Goal: Task Accomplishment & Management: Manage account settings

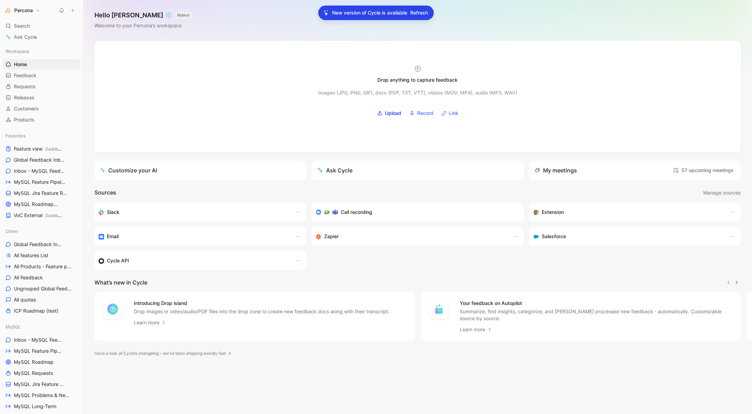
click at [350, 12] on p "New version of Cycle is available" at bounding box center [369, 13] width 75 height 8
click at [421, 11] on span "Refresh" at bounding box center [419, 13] width 18 height 8
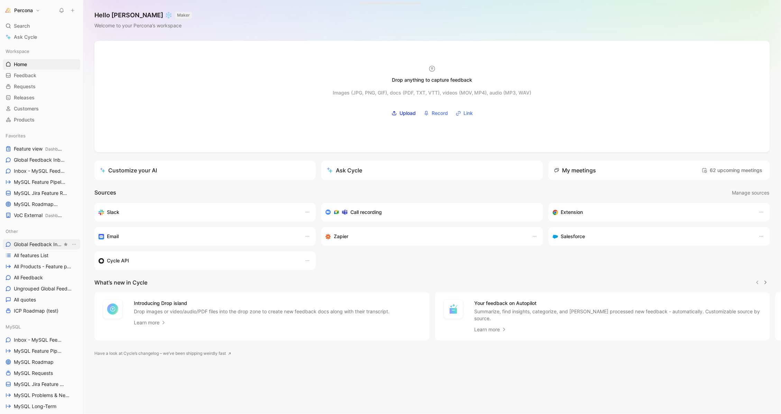
click at [31, 244] on span "Global Feedback Inbox" at bounding box center [38, 244] width 48 height 7
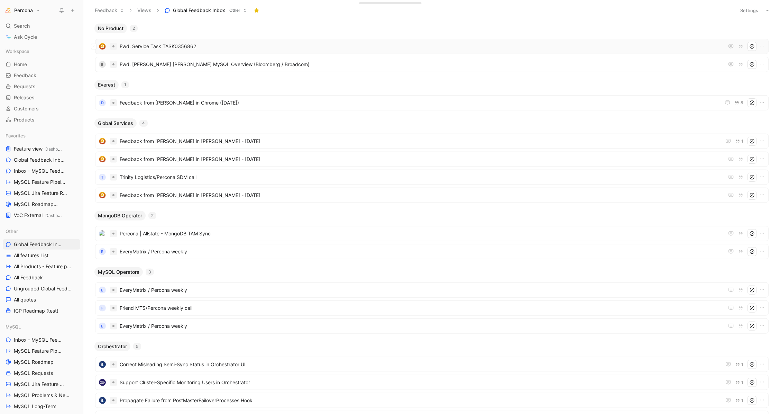
click at [148, 47] on span "Fwd: Service Task TASK0356862" at bounding box center [422, 46] width 605 height 8
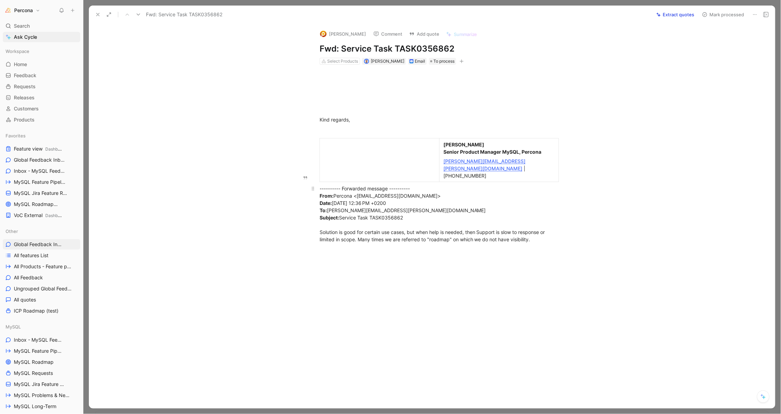
click at [389, 219] on div "---------- Forwarded message ---------- From: Percona <percona@service-now.com>…" at bounding box center [439, 214] width 239 height 58
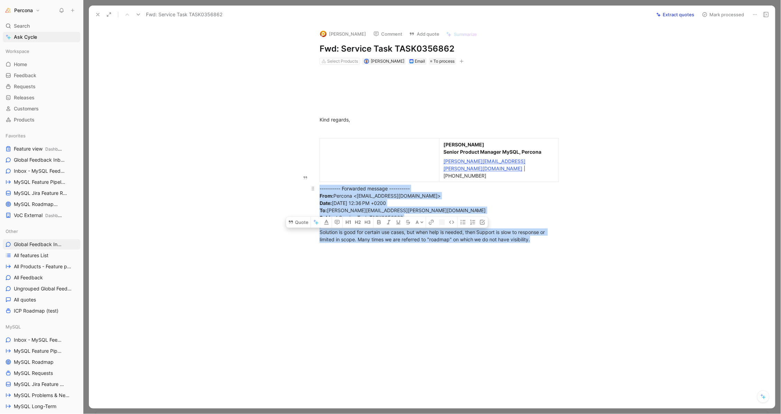
click at [389, 219] on div "---------- Forwarded message ---------- From: Percona <percona@service-now.com>…" at bounding box center [439, 214] width 239 height 58
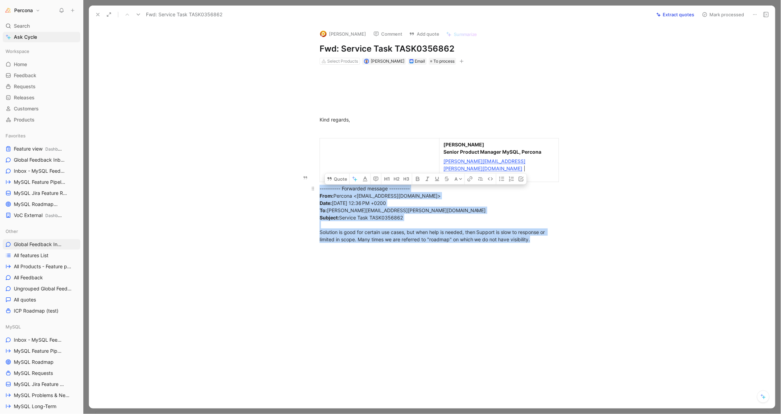
click at [389, 219] on div "---------- Forwarded message ---------- From: Percona <percona@service-now.com>…" at bounding box center [439, 214] width 239 height 58
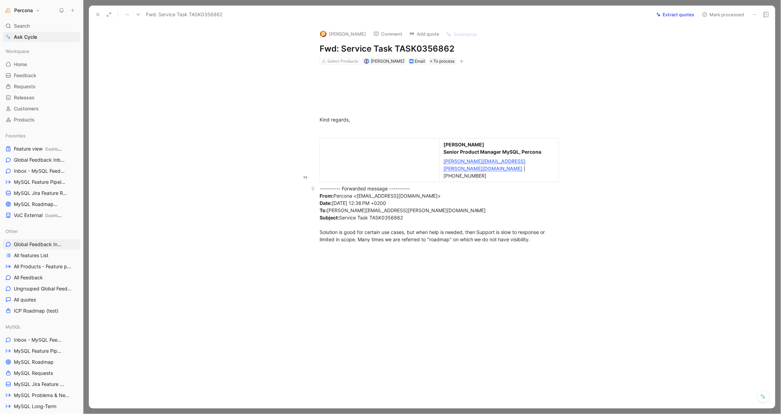
click at [443, 229] on p "---------- Forwarded message ---------- From: Percona <percona@service-now.com>…" at bounding box center [440, 214] width 266 height 62
click at [412, 219] on div "---------- Forwarded message ---------- From: Percona <percona@service-now.com>…" at bounding box center [439, 214] width 239 height 58
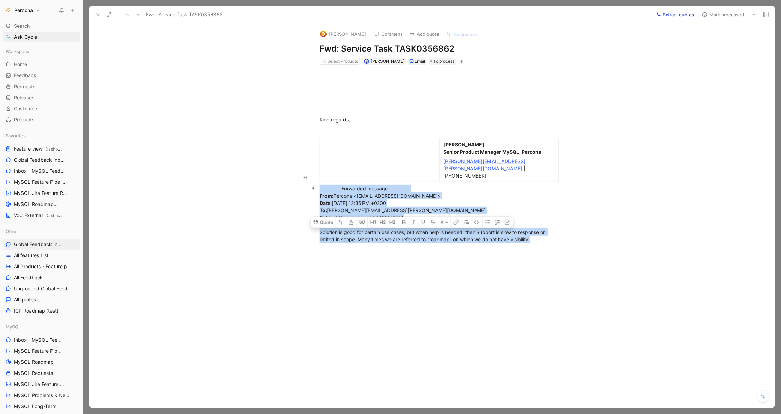
click at [412, 219] on div "---------- Forwarded message ---------- From: Percona <percona@service-now.com>…" at bounding box center [439, 214] width 239 height 58
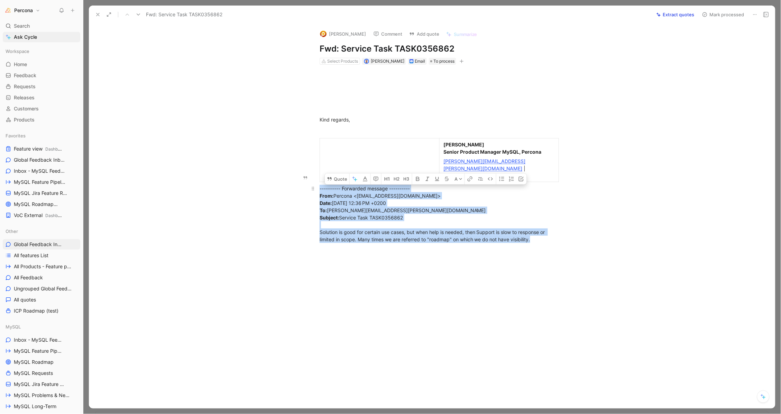
click at [412, 219] on div "---------- Forwarded message ---------- From: Percona <percona@service-now.com>…" at bounding box center [439, 214] width 239 height 58
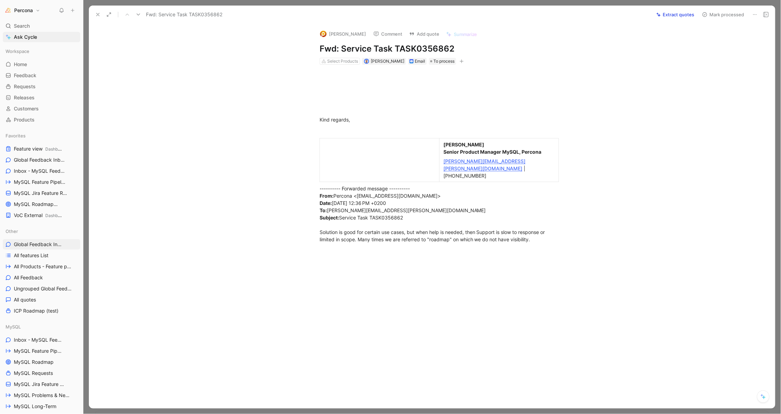
click at [753, 15] on icon at bounding box center [756, 15] width 6 height 6
drag, startPoint x: 735, startPoint y: 34, endPoint x: 733, endPoint y: 37, distance: 3.9
click at [733, 37] on div "Copy link Delete" at bounding box center [734, 34] width 54 height 26
click at [724, 41] on div "Delete" at bounding box center [739, 39] width 38 height 8
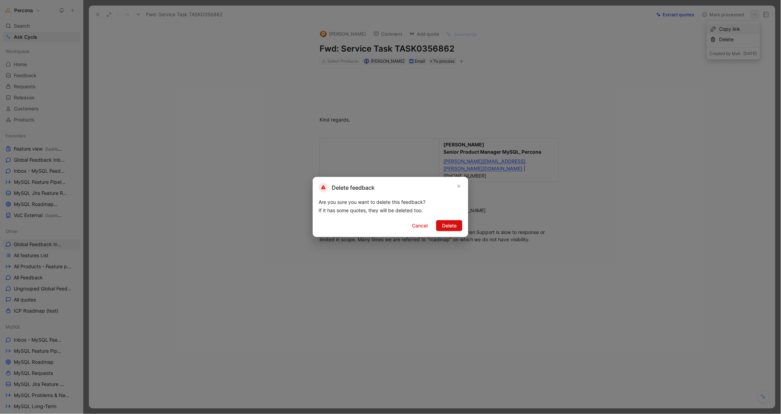
click at [451, 225] on span "Delete" at bounding box center [449, 226] width 15 height 8
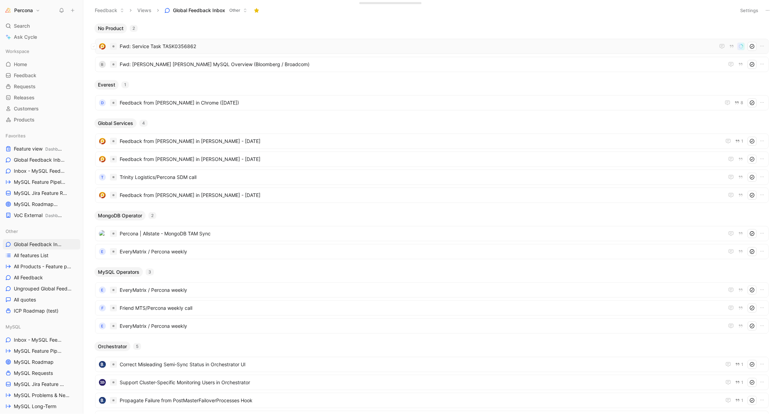
click at [177, 45] on span "Fwd: Service Task TASK0356862" at bounding box center [418, 46] width 596 height 8
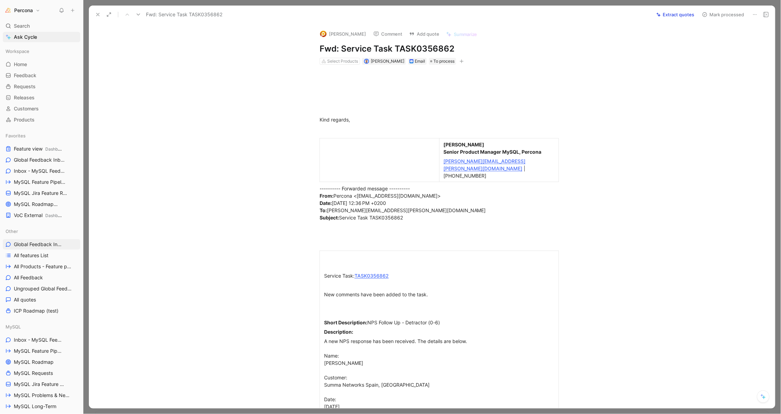
click at [682, 15] on button "Extract quotes" at bounding box center [676, 15] width 44 height 10
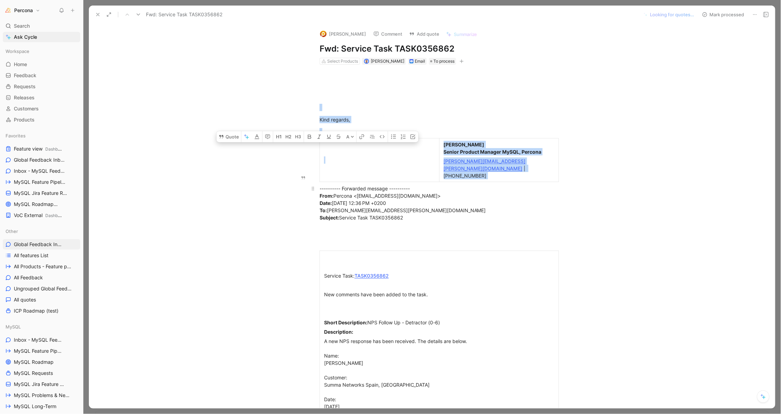
drag, startPoint x: 341, startPoint y: 106, endPoint x: 316, endPoint y: 177, distance: 75.0
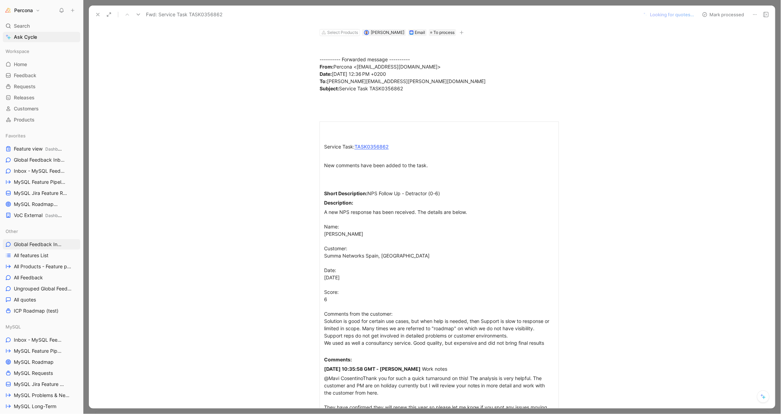
scroll to position [42, 0]
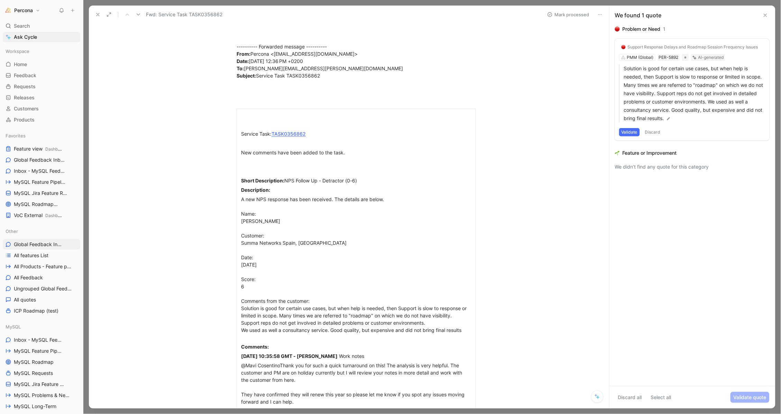
click at [637, 55] on div "Support Response Delays and Roadmap Session Frequency Issues PMM (Global) PER-5…" at bounding box center [692, 90] width 155 height 102
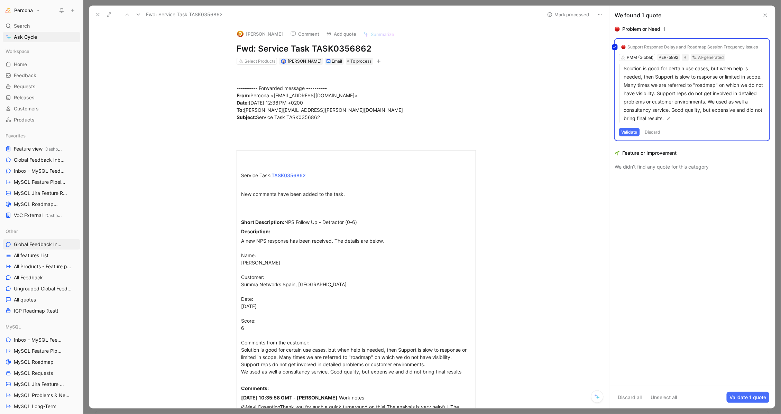
scroll to position [0, 0]
click at [257, 59] on div "Select Products" at bounding box center [260, 61] width 31 height 7
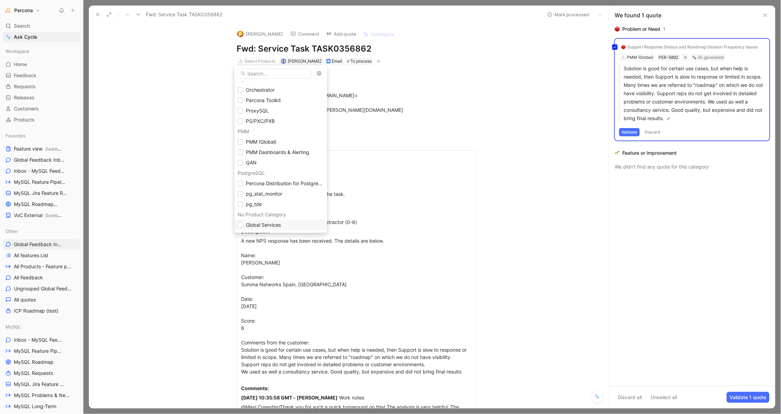
scroll to position [100, 0]
click at [271, 221] on span "Global Services" at bounding box center [263, 225] width 35 height 8
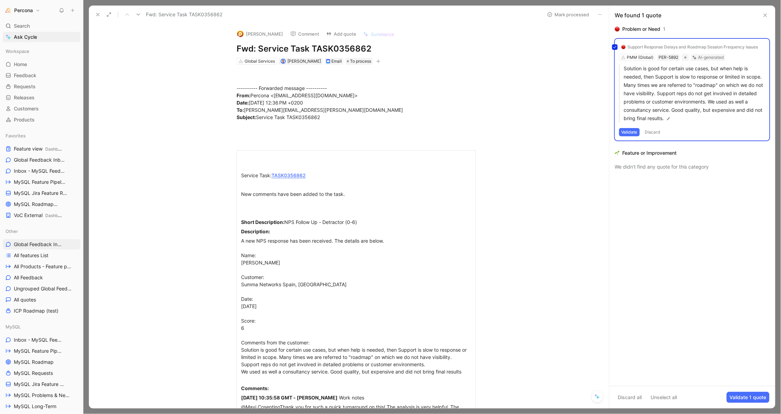
click at [679, 80] on div "Support Response Delays and Roadmap Session Frequency Issues PMM (Global) PER-5…" at bounding box center [692, 90] width 155 height 102
click at [638, 84] on p "Solution is good for certain use cases, but when help is needed, then Support i…" at bounding box center [695, 93] width 142 height 58
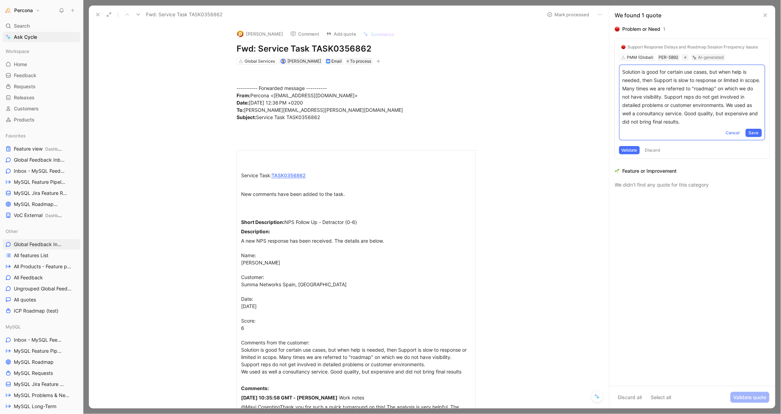
click at [634, 59] on div "Support Response Delays and Roadmap Session Frequency Issues PMM (Global) PER-5…" at bounding box center [692, 99] width 155 height 120
click at [636, 59] on div "Support Response Delays and Roadmap Session Frequency Issues PMM (Global) PER-5…" at bounding box center [692, 99] width 155 height 120
click at [639, 56] on div "Support Response Delays and Roadmap Session Frequency Issues PMM (Global) PER-5…" at bounding box center [692, 99] width 155 height 120
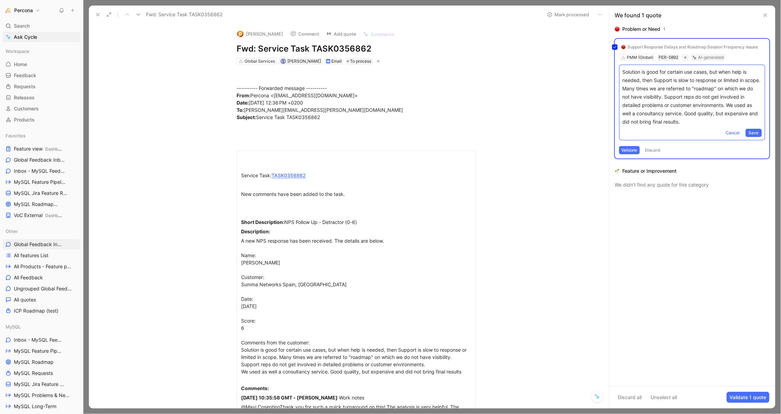
click at [632, 146] on div "Support Response Delays and Roadmap Session Frequency Issues PMM (Global) PER-5…" at bounding box center [692, 99] width 155 height 120
click at [631, 146] on button "Validate" at bounding box center [630, 150] width 21 height 8
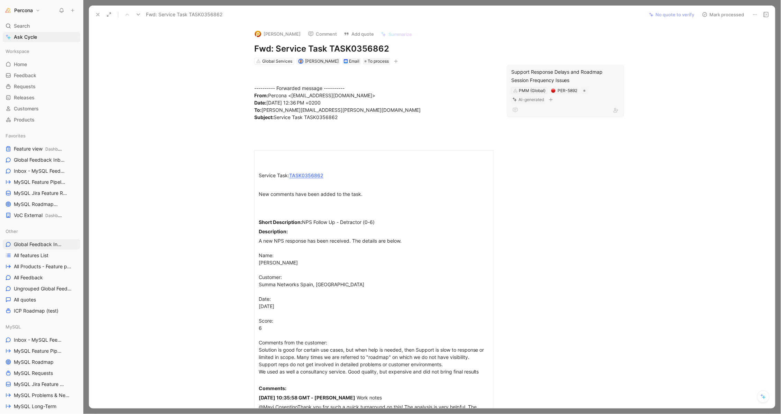
click at [536, 88] on div "PMM (Global)" at bounding box center [532, 90] width 27 height 7
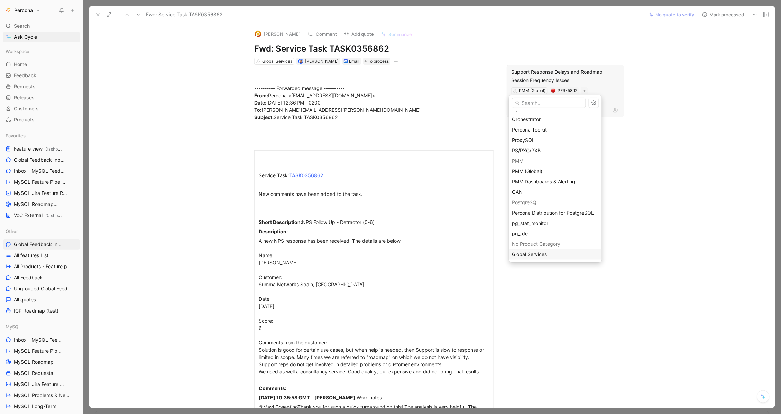
scroll to position [111, 0]
click at [532, 252] on span "Global Services" at bounding box center [530, 254] width 35 height 6
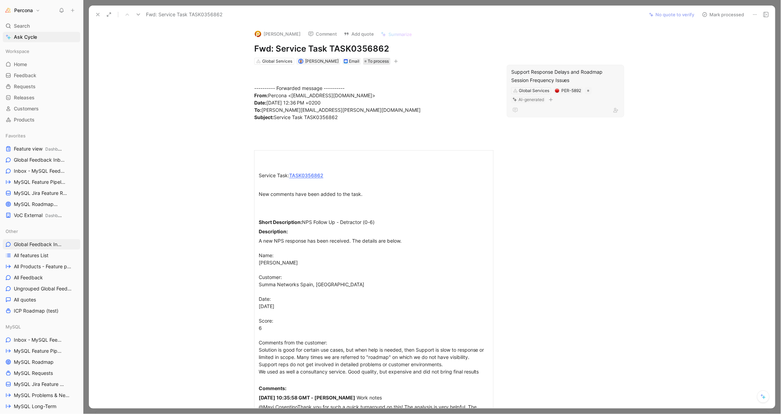
click at [368, 63] on span "To process" at bounding box center [378, 61] width 21 height 7
click at [378, 110] on span "Processed" at bounding box center [380, 108] width 24 height 6
click at [97, 13] on icon at bounding box center [98, 15] width 6 height 6
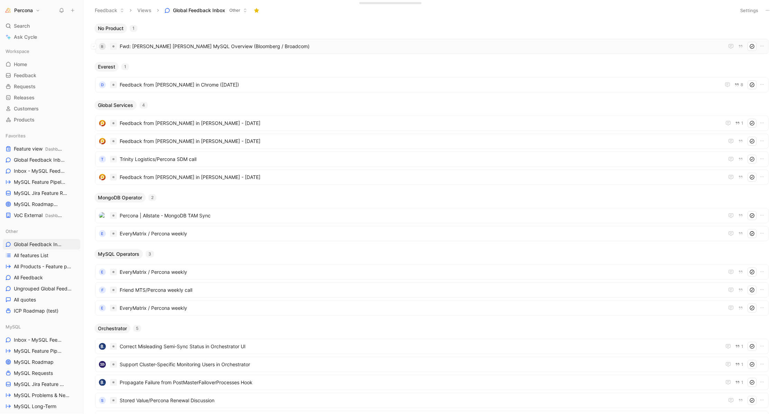
click at [179, 43] on span "Fwd: [PERSON_NAME] [PERSON_NAME] MySQL Overview (Bloomberg / Broadcom)" at bounding box center [422, 46] width 605 height 8
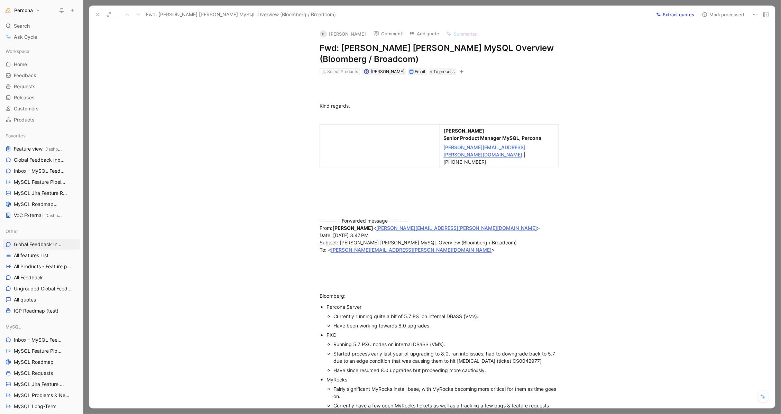
click at [676, 13] on button "Extract quotes" at bounding box center [676, 15] width 44 height 10
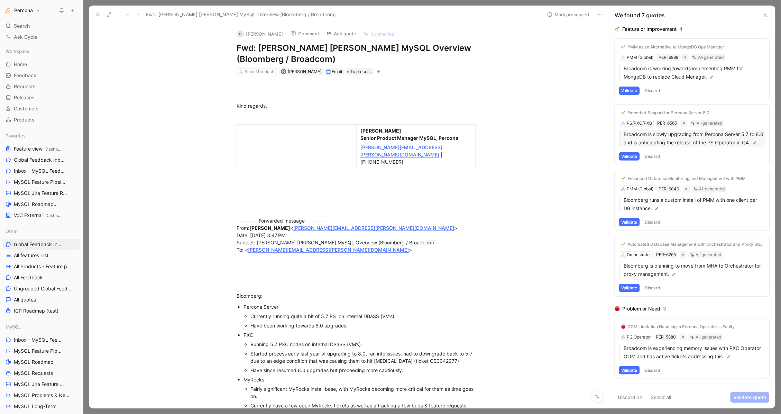
click at [700, 138] on p "Broadcom is slowly upgrading from Percona Server 5.7 to 8.0 and is anticipating…" at bounding box center [695, 138] width 142 height 17
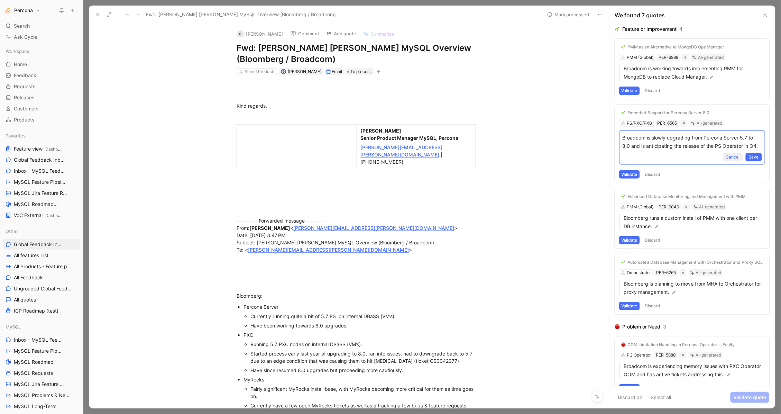
click at [731, 161] on span "Cancel" at bounding box center [733, 157] width 14 height 7
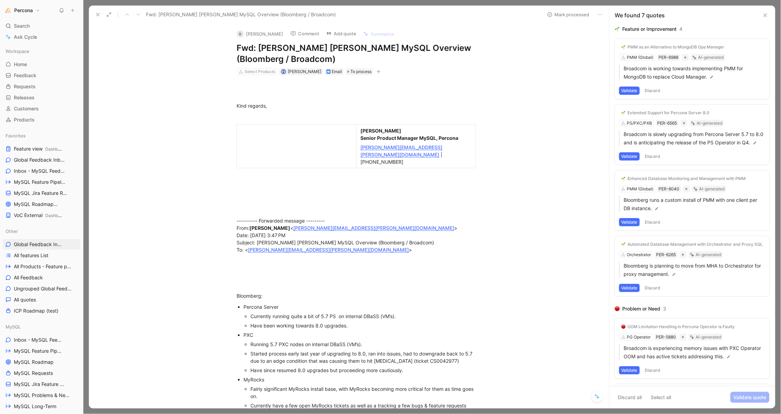
click at [685, 109] on button "Extended Support for Percona Server 8.0" at bounding box center [666, 113] width 93 height 8
click at [672, 131] on p "Broadcom is slowly upgrading from Percona Server 5.7 to 8.0 and is anticipating…" at bounding box center [695, 138] width 142 height 17
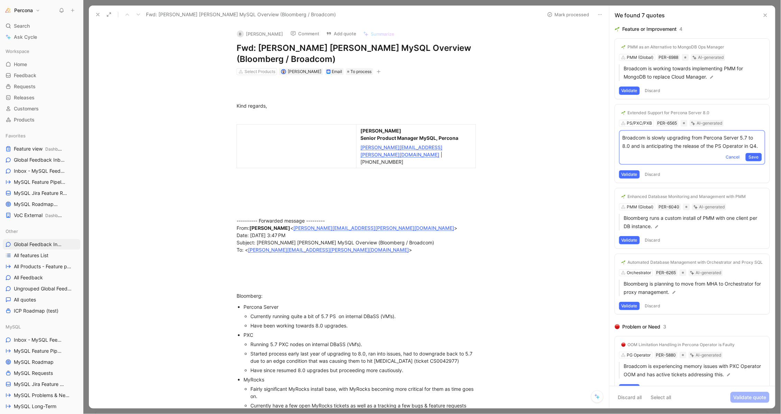
click at [728, 113] on div "Extended Support for Percona Server 8.0 PS/PXC/PXB PER-6565 AI-generated Broadc…" at bounding box center [692, 144] width 155 height 78
click at [37, 171] on span "Inbox - MySQL Feedback MySQL" at bounding box center [38, 171] width 48 height 7
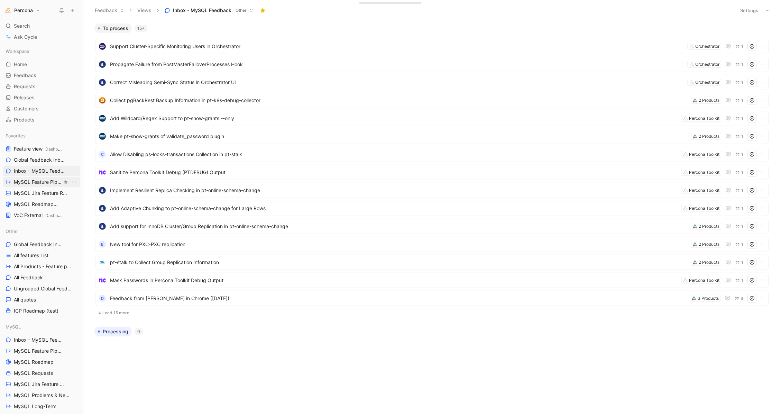
click at [36, 185] on span "MySQL Feature Pipeline MySQL" at bounding box center [38, 182] width 48 height 7
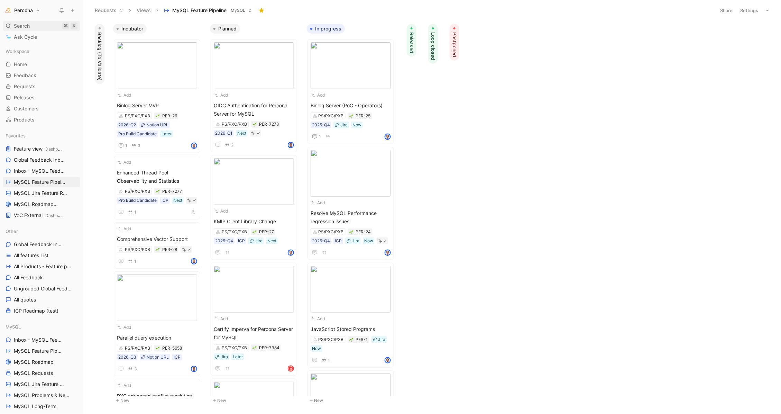
click at [36, 24] on div "Search ⌘ K" at bounding box center [42, 26] width 78 height 10
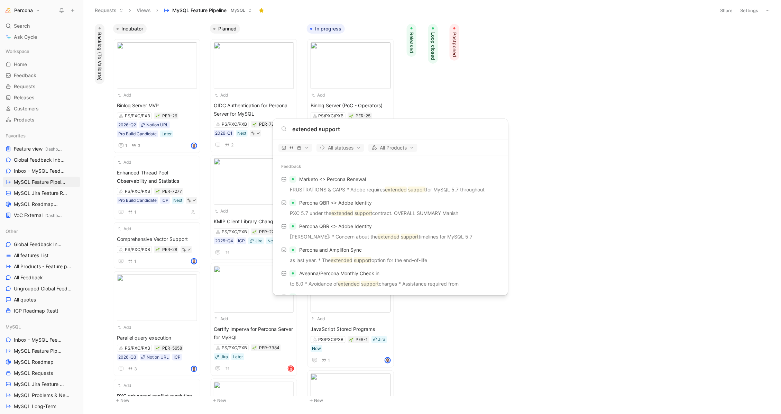
type input "extended support"
click at [37, 244] on body "Percona Search ⌘ K Ask Cycle Workspace Home G then H Feedback G then F Requests…" at bounding box center [390, 207] width 781 height 414
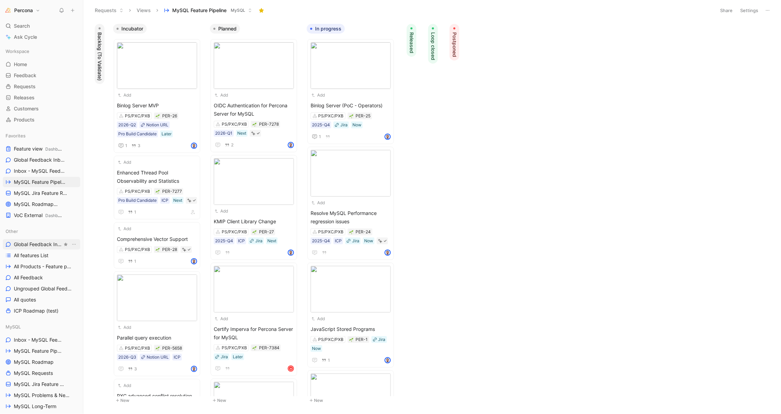
click at [33, 239] on link "Global Feedback Inbox" at bounding box center [42, 244] width 78 height 10
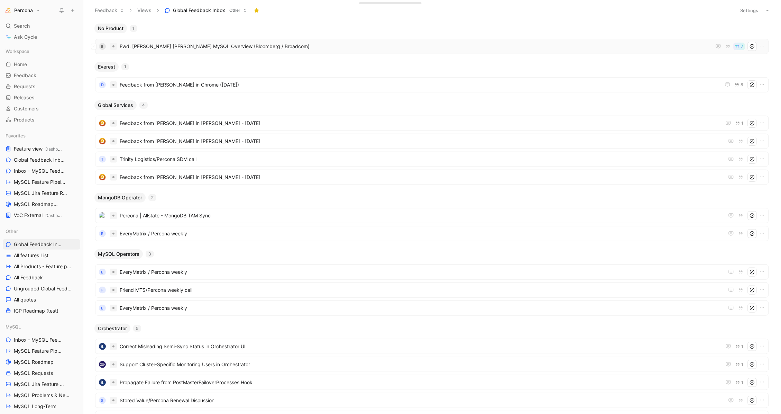
click at [156, 49] on span "Fwd: [PERSON_NAME] [PERSON_NAME] MySQL Overview (Bloomberg / Broadcom)" at bounding box center [416, 46] width 592 height 8
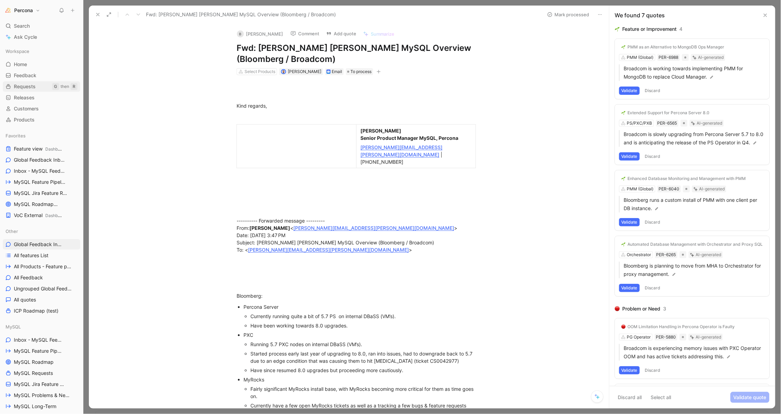
click at [34, 85] on span "Requests" at bounding box center [25, 86] width 22 height 7
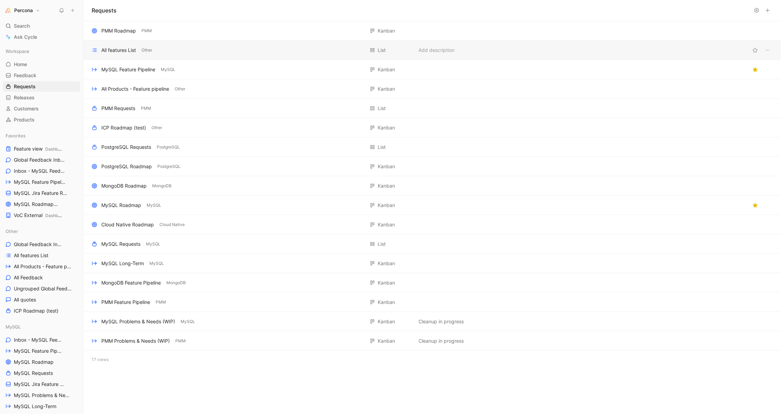
click at [124, 47] on div "All features List" at bounding box center [118, 50] width 35 height 8
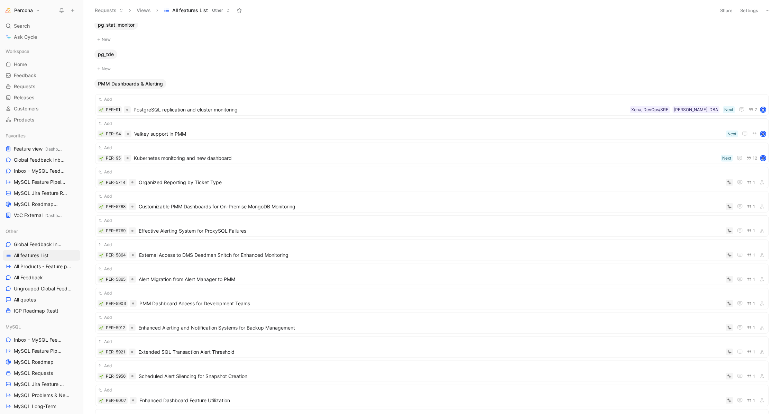
scroll to position [106, 0]
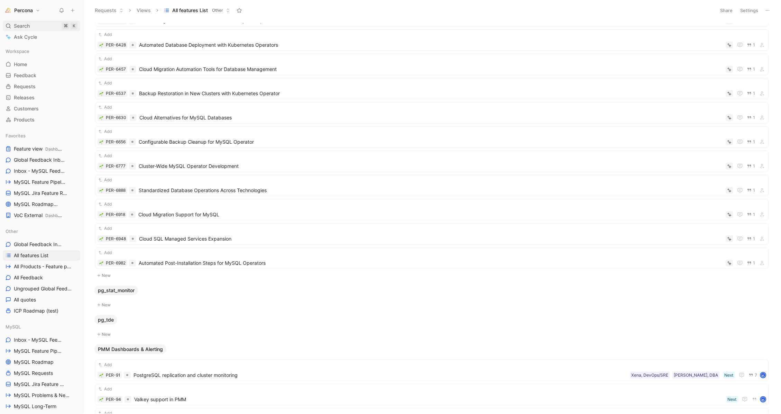
click at [38, 27] on div "Search ⌘ K" at bounding box center [42, 26] width 78 height 10
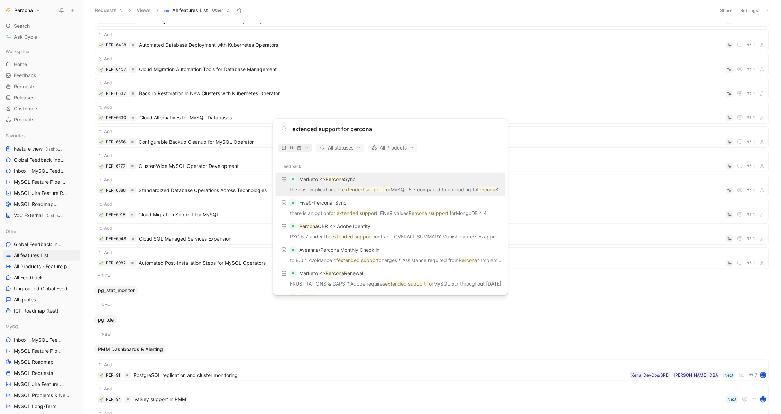
type input "extended support for percona"
click at [297, 146] on icon "button" at bounding box center [299, 147] width 5 height 5
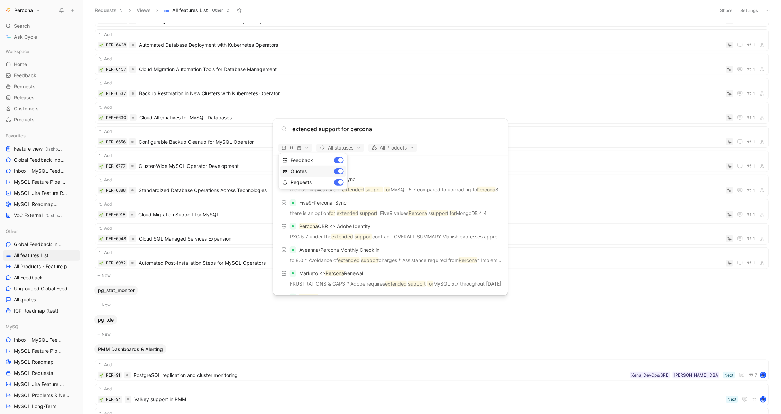
click at [340, 169] on div "Quotes" at bounding box center [313, 171] width 66 height 11
click at [340, 162] on div "Feedback" at bounding box center [313, 160] width 66 height 11
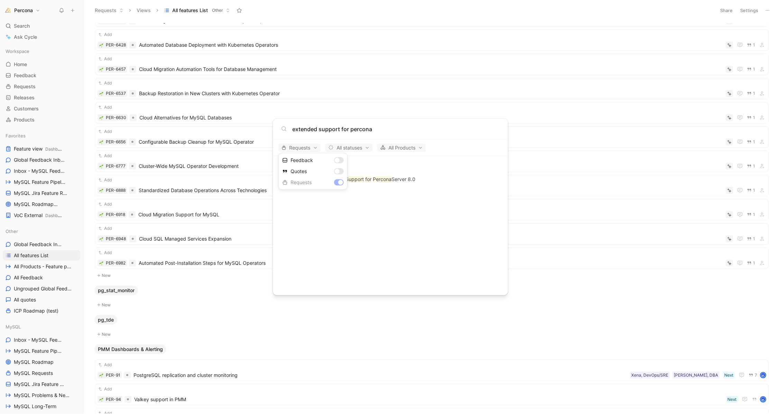
click at [401, 179] on div at bounding box center [390, 207] width 781 height 414
click at [290, 176] on div "PER-6565" at bounding box center [299, 179] width 20 height 7
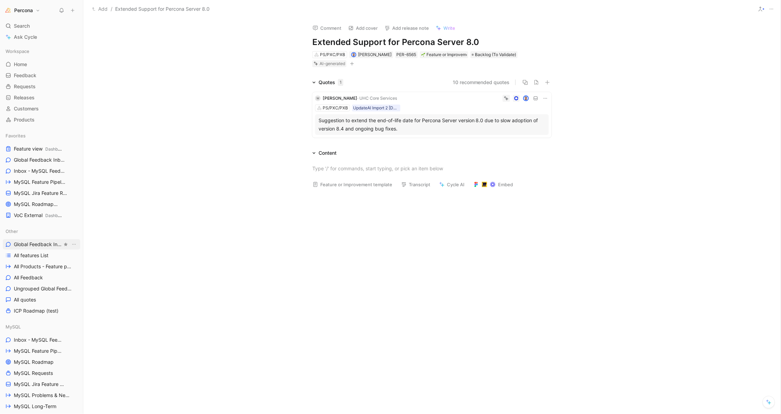
click at [37, 241] on span "Global Feedback Inbox" at bounding box center [38, 244] width 48 height 7
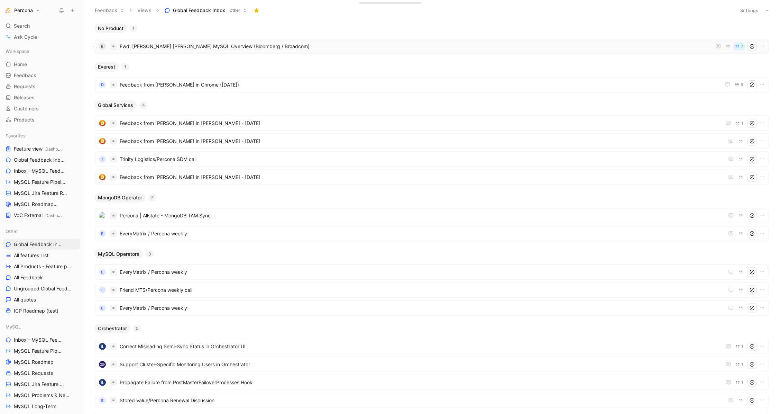
click at [163, 44] on span "Fwd: [PERSON_NAME] [PERSON_NAME] MySQL Overview (Bloomberg / Broadcom)" at bounding box center [416, 46] width 592 height 8
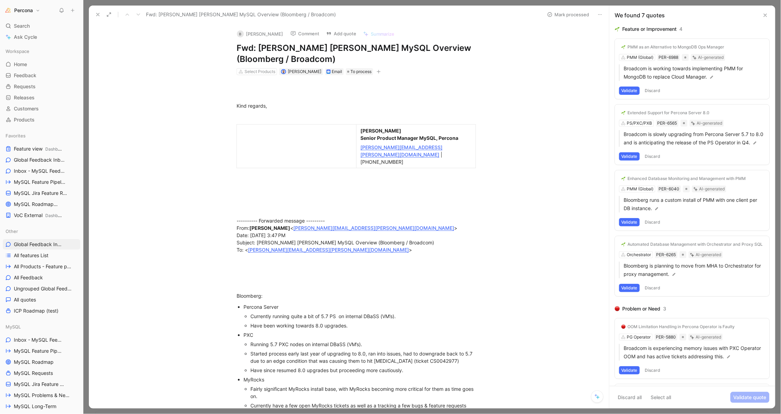
click at [656, 161] on button "Discard" at bounding box center [653, 156] width 20 height 8
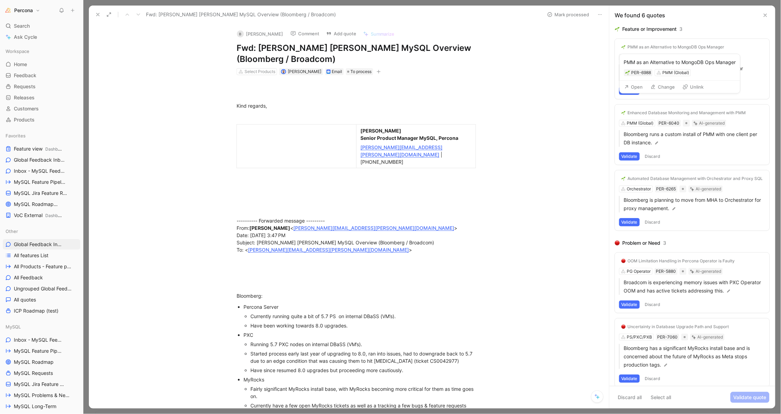
click at [657, 45] on div "PMM as an Alternative to MongoDB Ops Manager" at bounding box center [676, 47] width 97 height 6
click at [39, 29] on div "Search ⌘ K" at bounding box center [42, 26] width 78 height 10
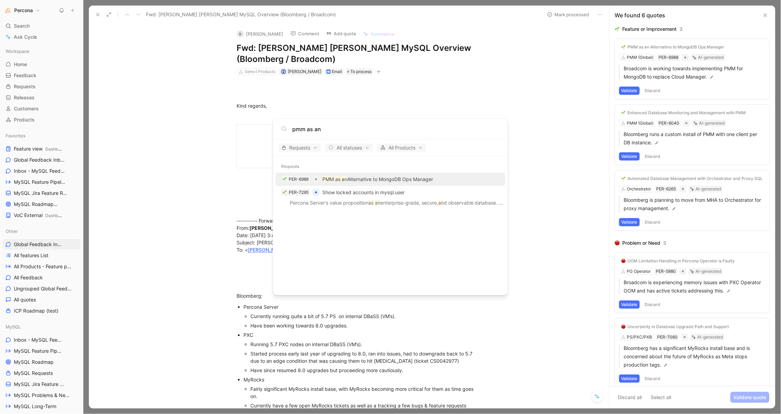
type input "pmm as an"
click at [397, 180] on p "PMM as an Alternative to MongoDB Ops Manager" at bounding box center [378, 179] width 111 height 8
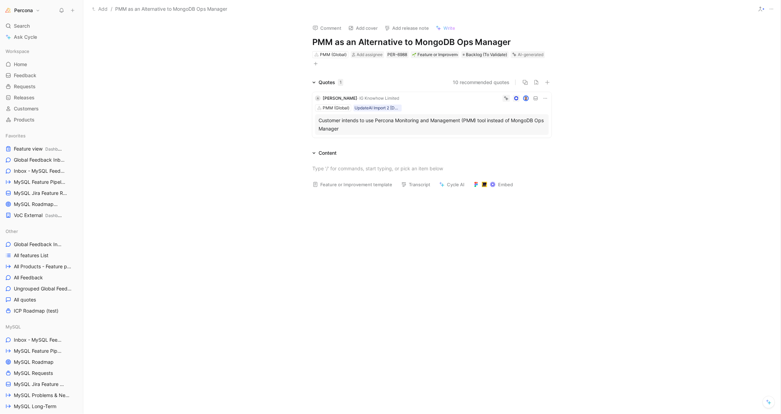
click at [545, 99] on icon at bounding box center [546, 99] width 6 height 6
click at [523, 141] on span "Delete quote" at bounding box center [524, 142] width 29 height 6
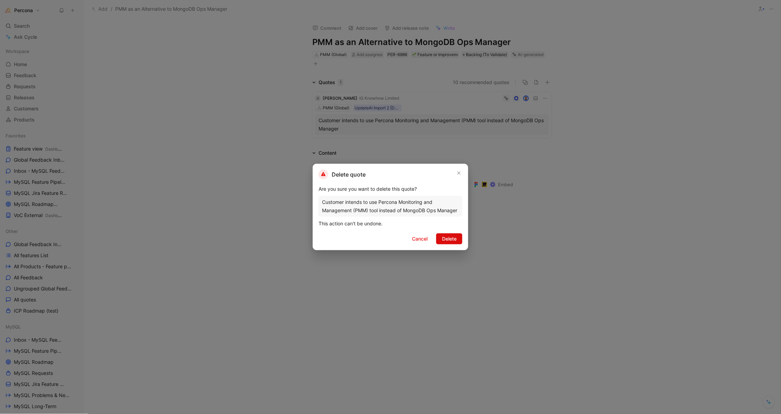
click at [444, 235] on span "Delete" at bounding box center [449, 239] width 15 height 8
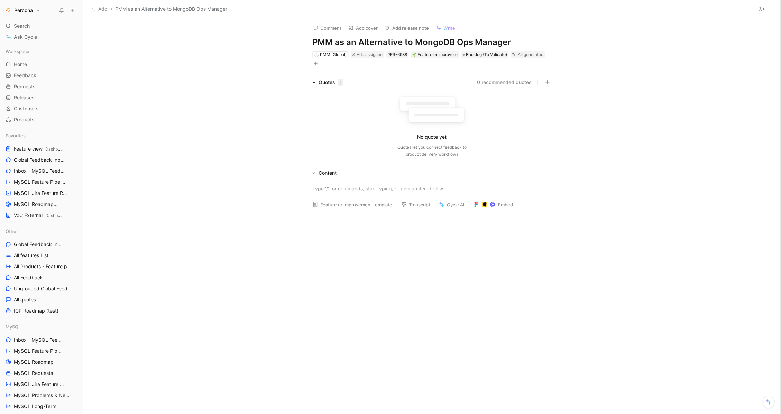
click at [774, 10] on icon at bounding box center [772, 9] width 6 height 6
click at [742, 54] on div "Delete" at bounding box center [742, 55] width 63 height 8
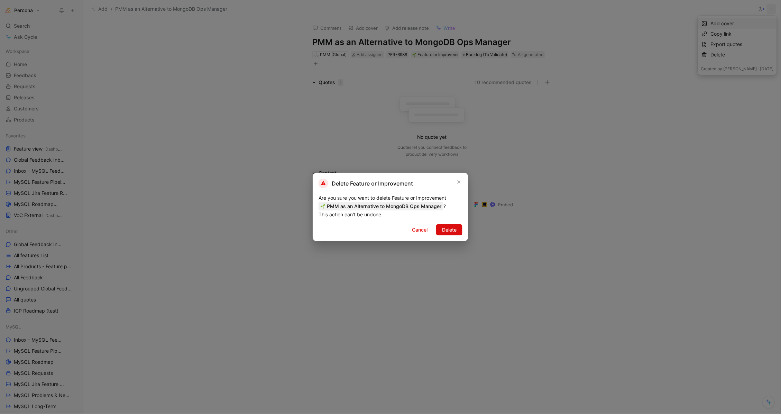
click at [453, 229] on span "Delete" at bounding box center [449, 230] width 15 height 8
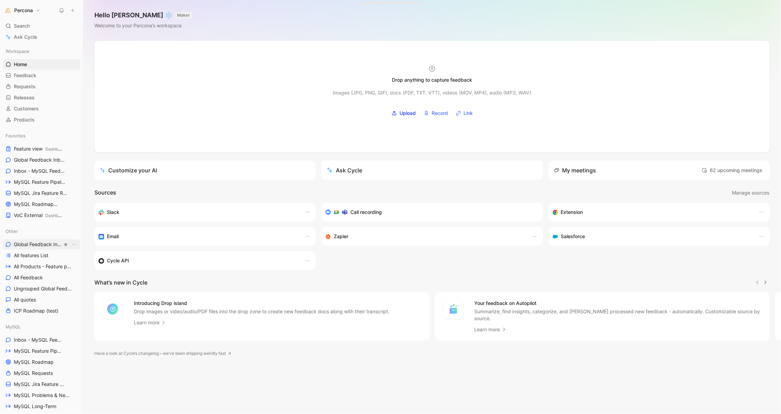
click at [34, 242] on span "Global Feedback Inbox" at bounding box center [38, 244] width 48 height 7
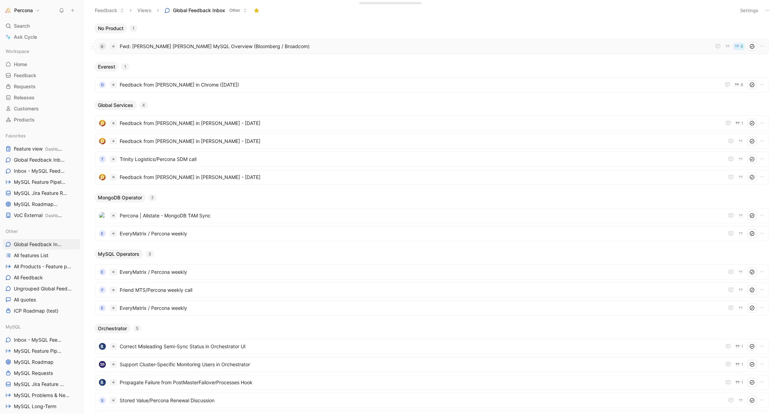
click at [169, 47] on span "Fwd: [PERSON_NAME] [PERSON_NAME] MySQL Overview (Bloomberg / Broadcom)" at bounding box center [416, 46] width 592 height 8
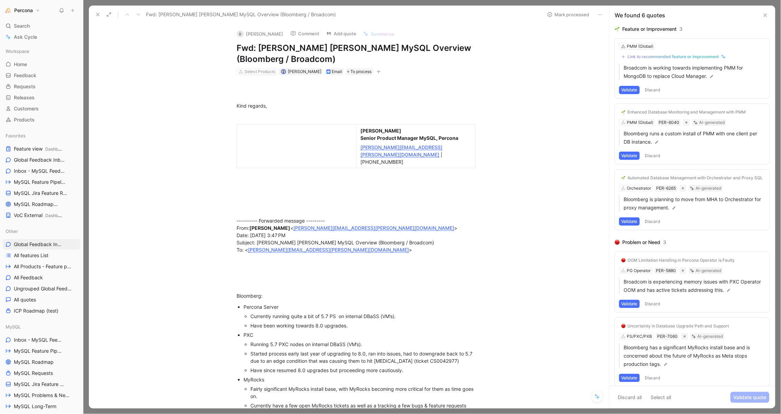
click at [655, 89] on button "Discard" at bounding box center [653, 90] width 20 height 8
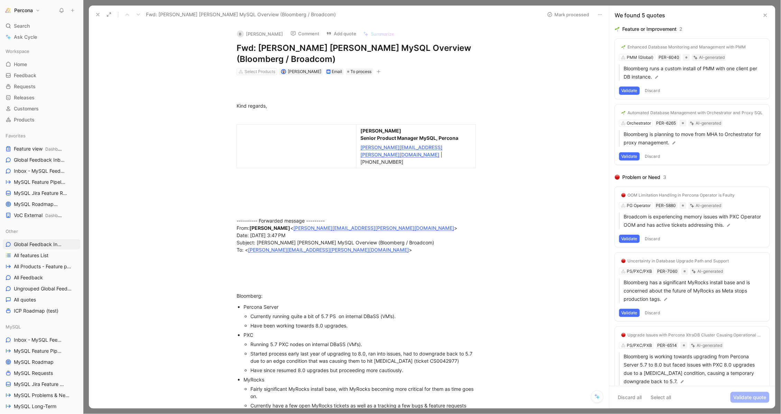
click at [657, 87] on button "Discard" at bounding box center [653, 91] width 20 height 8
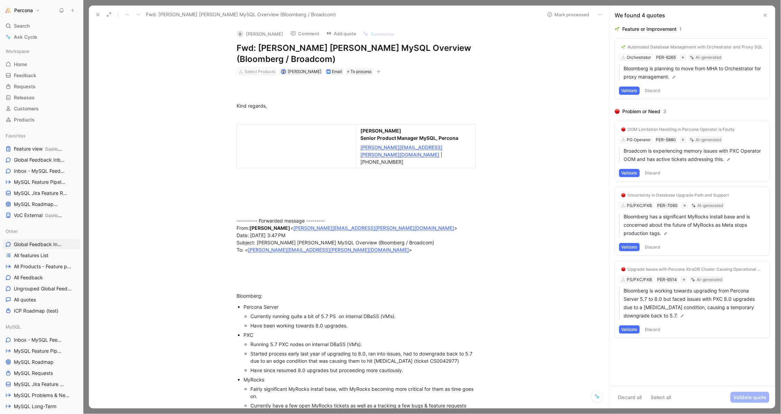
click at [654, 88] on button "Discard" at bounding box center [653, 91] width 20 height 8
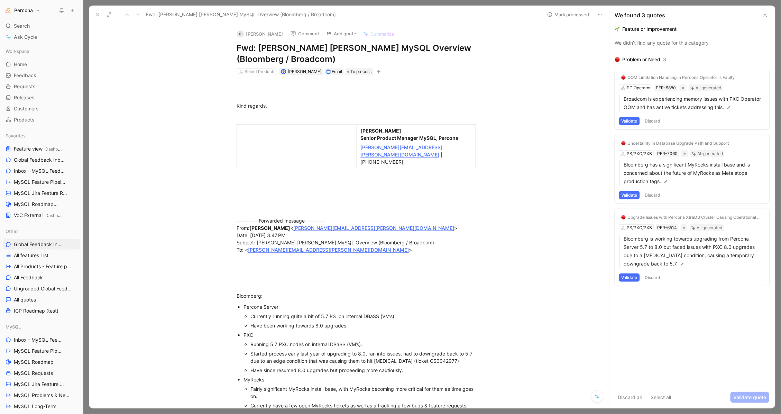
click at [642, 86] on div "OOM Limitation Handling in Percona Operator is Faulty PG Operator PER-5880 AI-g…" at bounding box center [692, 99] width 155 height 60
click at [638, 86] on div "OOM Limitation Handling in Percona Operator is Faulty PG Operator PER-5880 AI-g…" at bounding box center [692, 99] width 155 height 60
click at [629, 119] on button "Validate" at bounding box center [630, 121] width 21 height 8
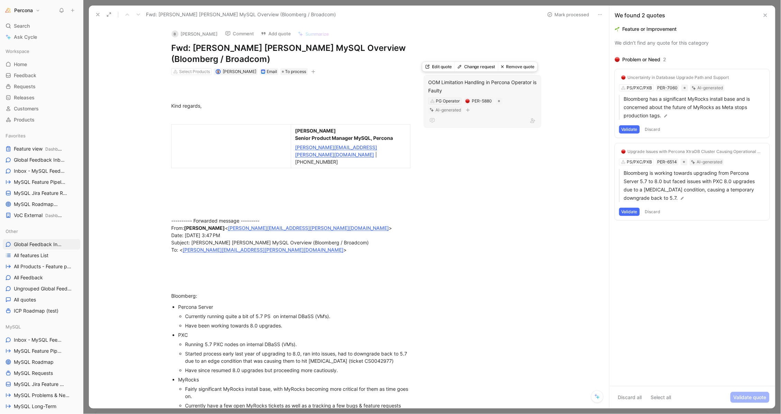
click at [446, 100] on div "PG Operator" at bounding box center [448, 101] width 24 height 7
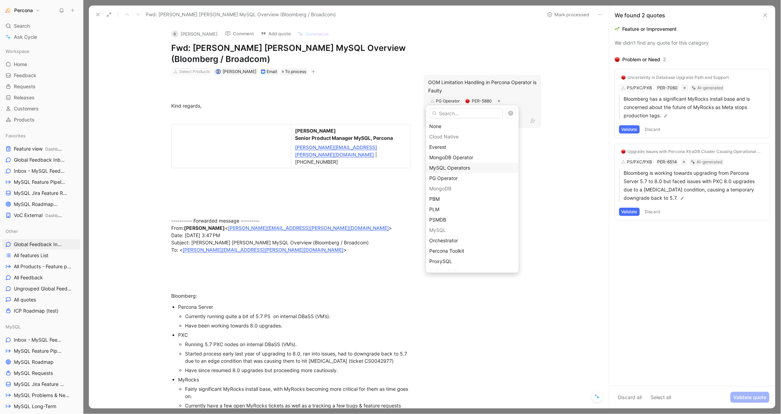
click at [450, 167] on span "MySQL Operators" at bounding box center [450, 168] width 41 height 6
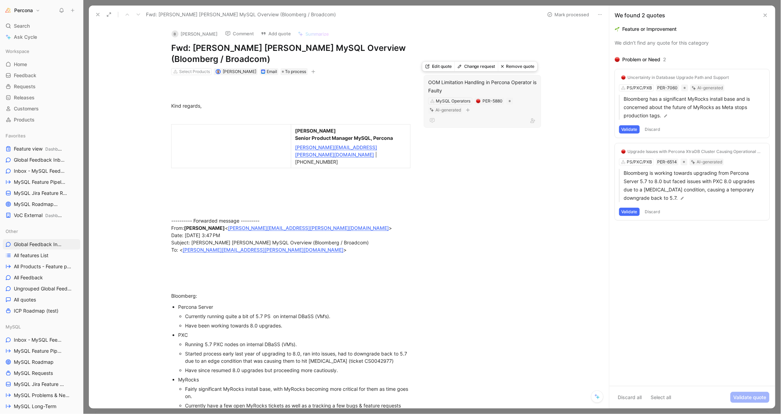
click at [501, 85] on div "OOM Limitation Handling in Percona Operator is Faulty" at bounding box center [482, 86] width 109 height 17
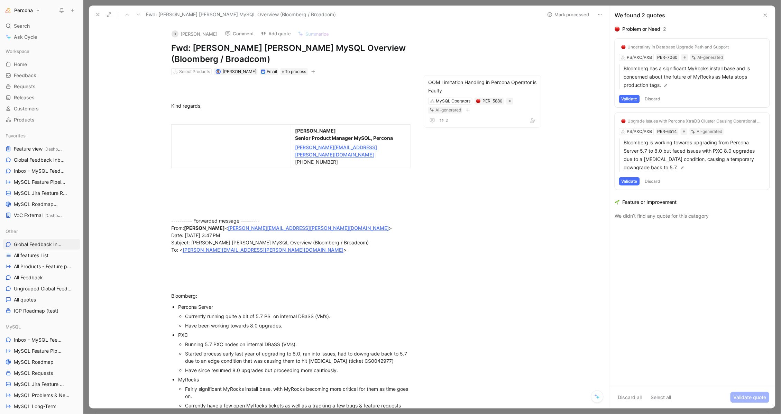
click at [633, 97] on button "Validate" at bounding box center [630, 99] width 21 height 8
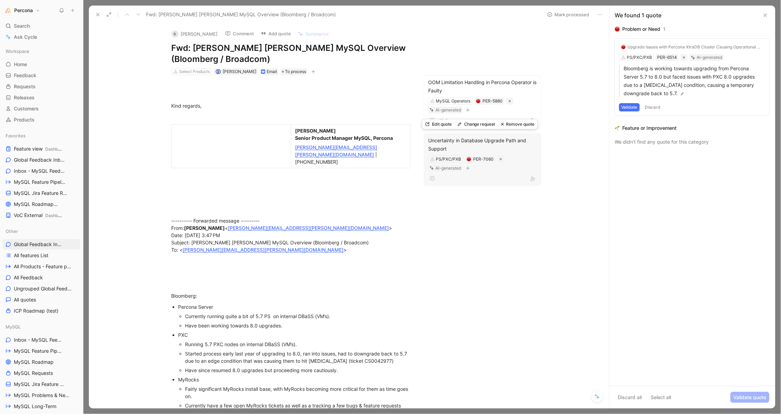
click at [481, 137] on div "Uncertainty in Database Upgrade Path and Support" at bounding box center [482, 144] width 109 height 17
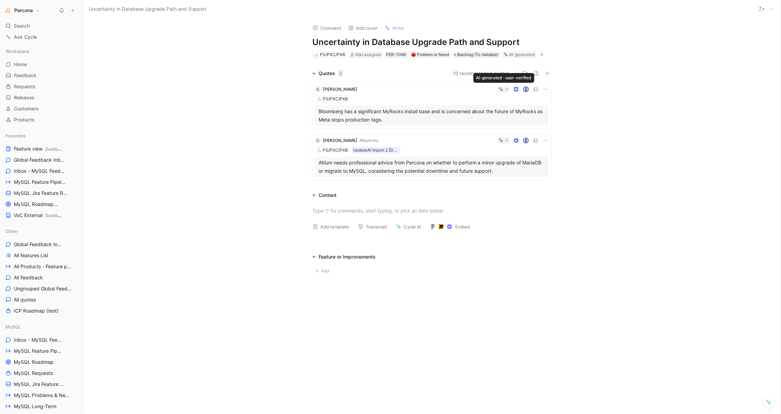
click at [505, 89] on icon at bounding box center [507, 89] width 4 height 4
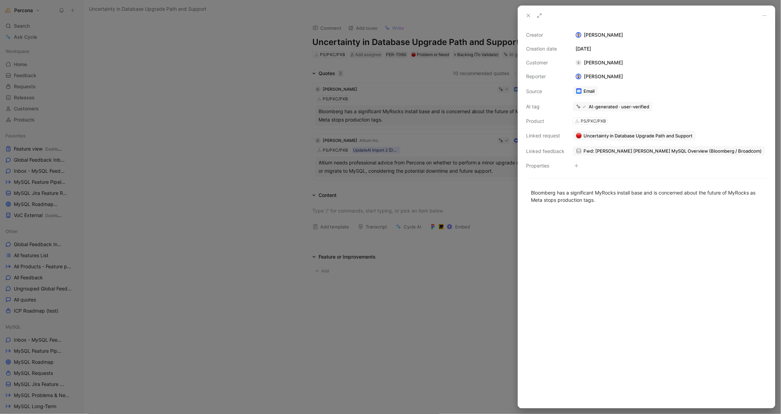
click at [632, 109] on div "AI-generated · user-verified" at bounding box center [619, 106] width 61 height 6
click at [621, 105] on div "AI-generated · user-verified" at bounding box center [619, 106] width 61 height 6
click at [530, 13] on icon at bounding box center [529, 16] width 6 height 6
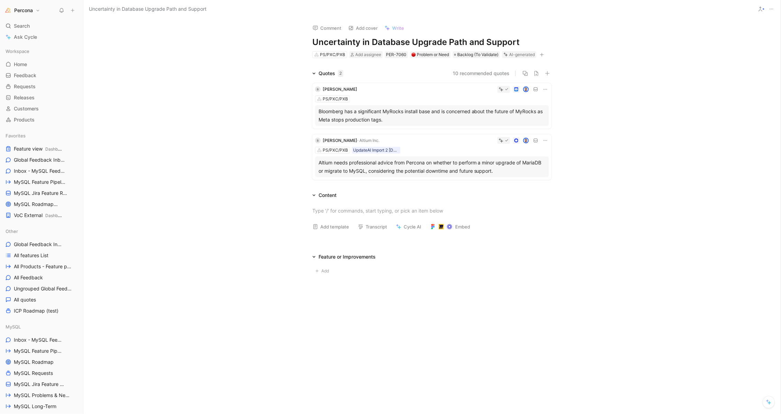
click at [546, 139] on icon at bounding box center [546, 141] width 6 height 6
click at [525, 183] on span "Delete quote" at bounding box center [524, 184] width 29 height 6
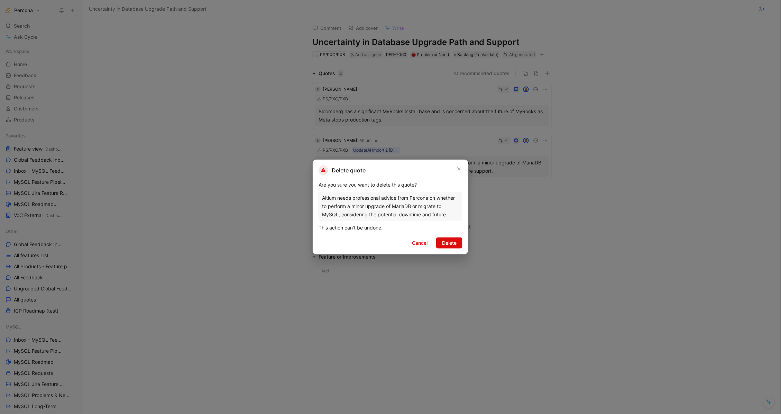
click at [444, 238] on button "Delete" at bounding box center [449, 242] width 26 height 11
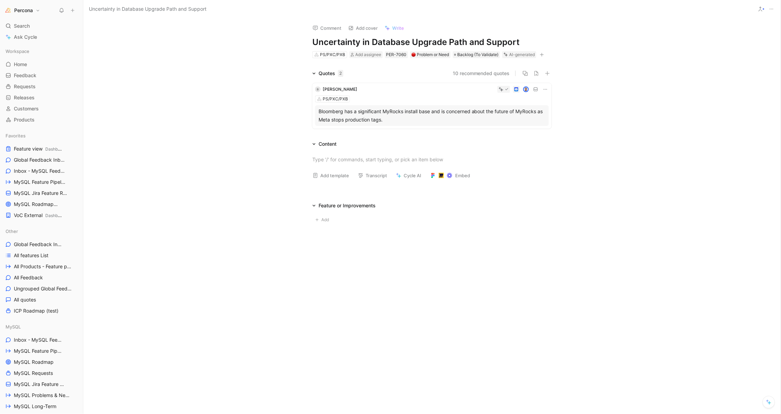
click at [545, 89] on icon at bounding box center [546, 90] width 6 height 6
click at [526, 135] on span "Delete quote" at bounding box center [524, 133] width 29 height 6
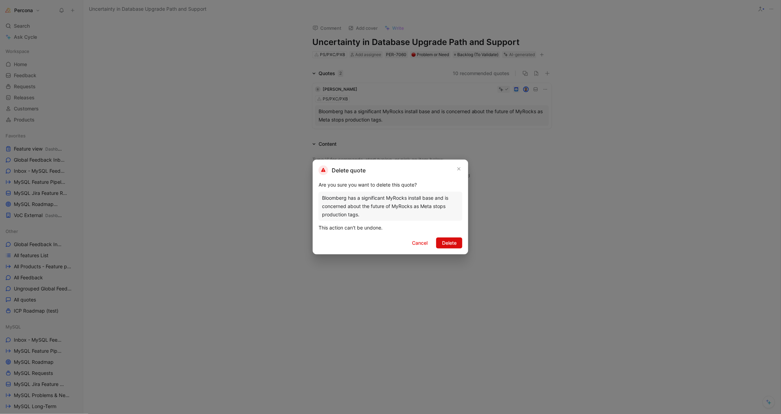
click at [454, 239] on span "Delete" at bounding box center [449, 243] width 15 height 8
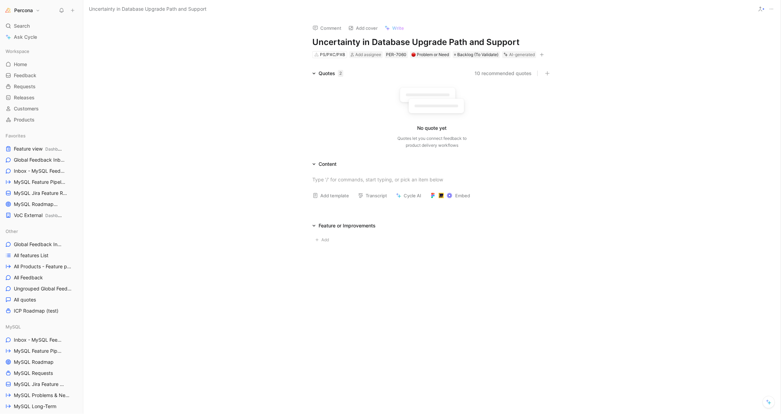
click at [771, 9] on icon at bounding box center [772, 9] width 6 height 6
click at [723, 53] on div "Delete" at bounding box center [742, 55] width 63 height 8
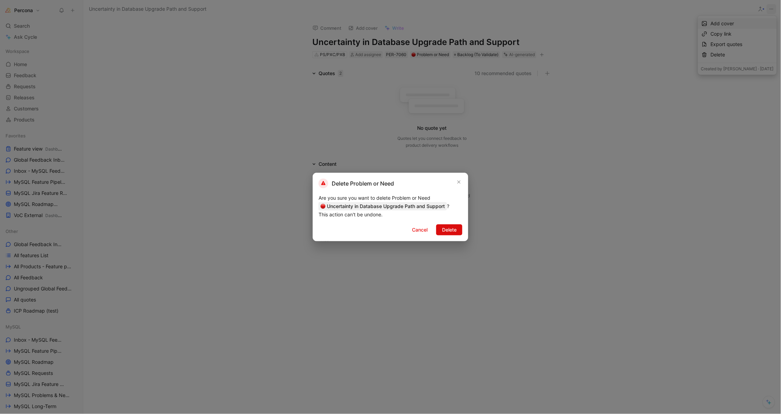
click at [453, 232] on span "Delete" at bounding box center [449, 230] width 15 height 8
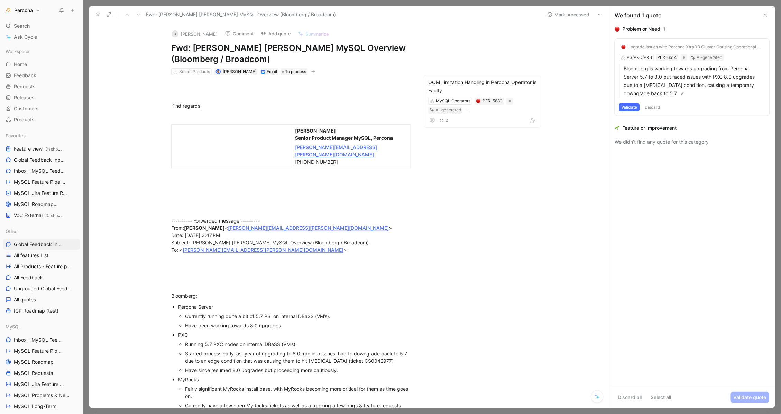
click at [628, 106] on button "Validate" at bounding box center [630, 107] width 21 height 8
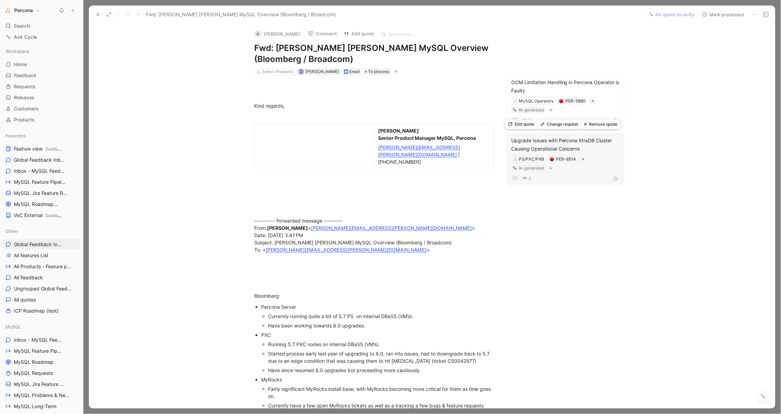
click at [565, 140] on div "Upgrade Issues with Percona XtraDB Cluster Causing Operational Concerns" at bounding box center [566, 144] width 109 height 17
click at [512, 97] on button "Verify" at bounding box center [514, 98] width 24 height 10
click at [516, 156] on button "Verify" at bounding box center [514, 156] width 24 height 10
click at [369, 71] on span "To process" at bounding box center [379, 71] width 21 height 7
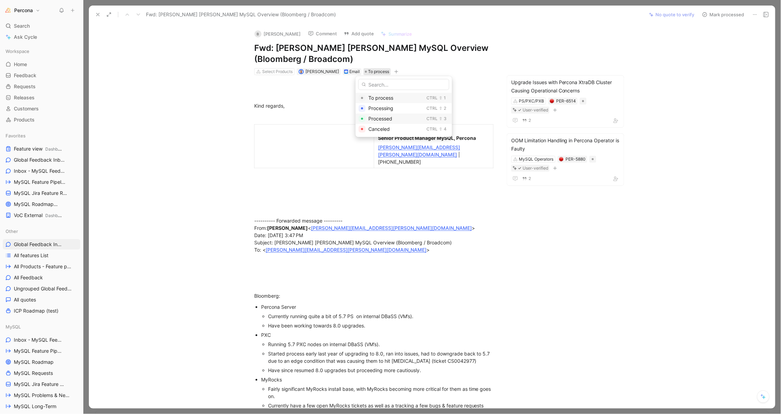
click at [375, 121] on span "Processed" at bounding box center [381, 119] width 24 height 6
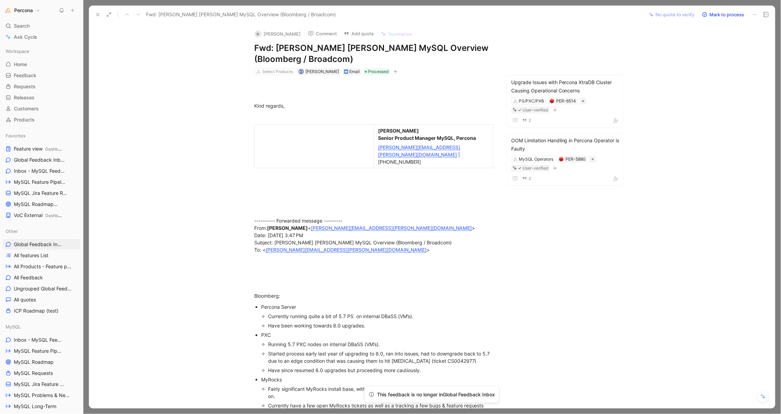
click at [99, 17] on icon at bounding box center [98, 15] width 6 height 6
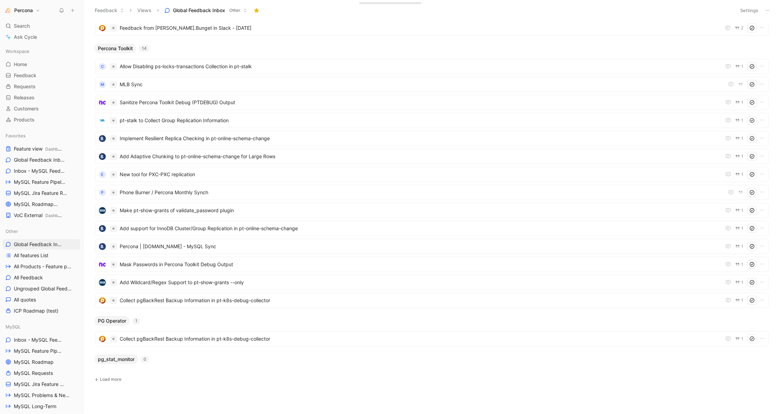
scroll to position [593, 0]
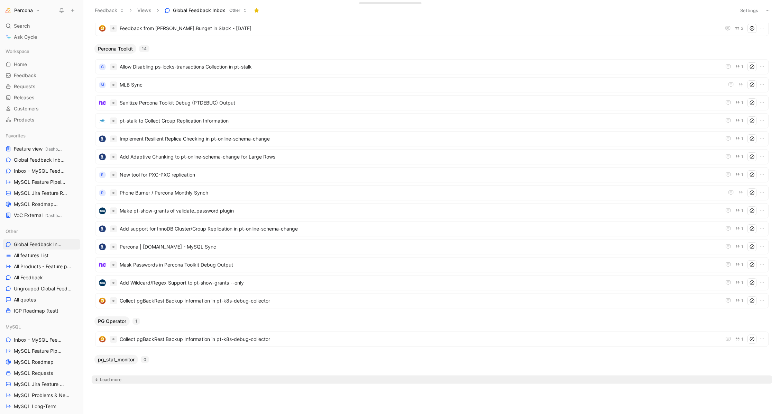
click at [112, 378] on div "Load more" at bounding box center [110, 379] width 21 height 7
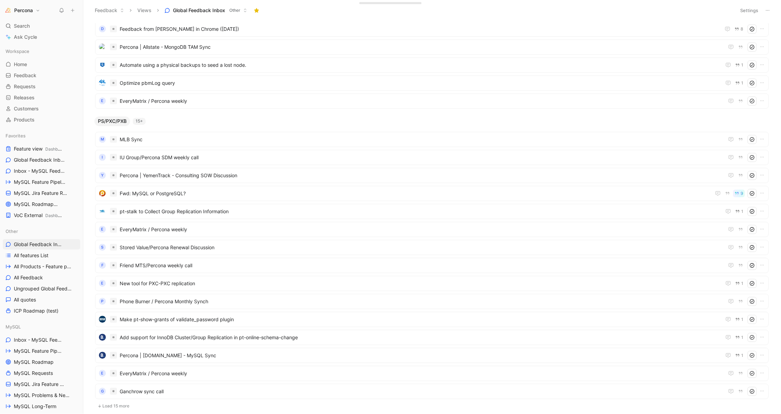
scroll to position [1428, 0]
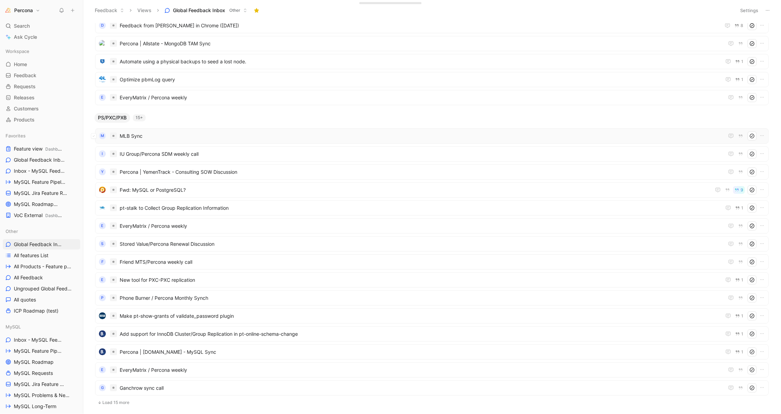
click at [132, 132] on span "MLB Sync" at bounding box center [421, 136] width 602 height 8
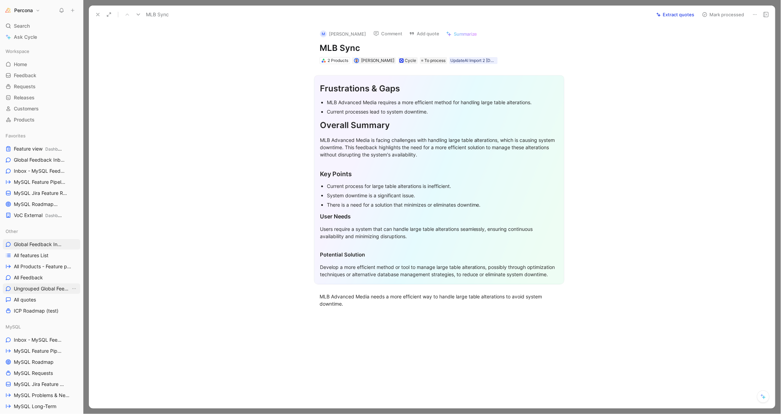
click at [32, 289] on span "Ungrouped Global Feedback Inbox" at bounding box center [42, 288] width 57 height 7
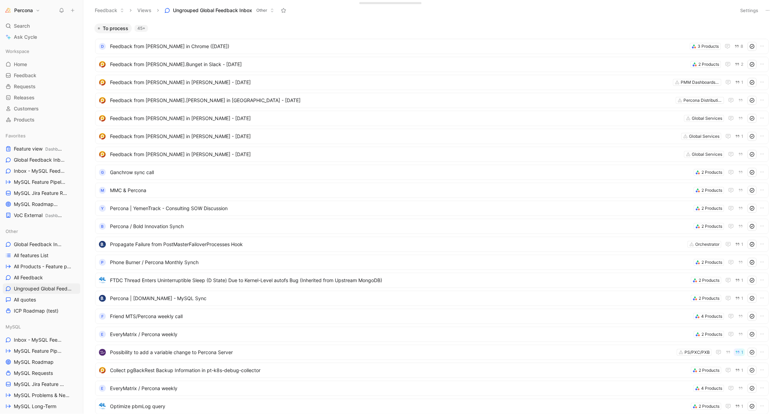
click at [750, 19] on header "Feedback Views Ungrouped Global Feedback Inbox Other Settings" at bounding box center [432, 10] width 698 height 21
click at [750, 4] on header "Feedback Views Ungrouped Global Feedback Inbox Other Settings" at bounding box center [432, 10] width 698 height 21
click at [747, 9] on button "Settings" at bounding box center [750, 11] width 24 height 10
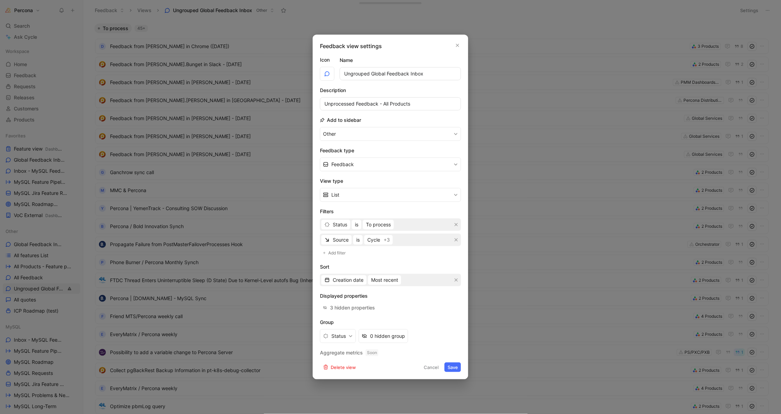
click at [431, 368] on button "Cancel" at bounding box center [431, 367] width 21 height 10
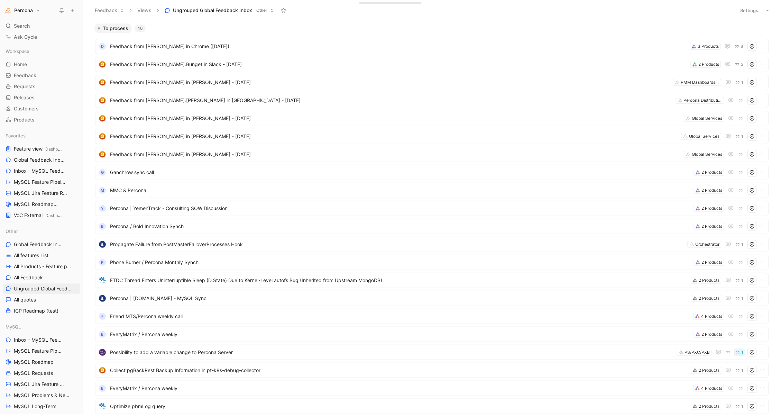
click at [747, 12] on button "Settings" at bounding box center [750, 11] width 24 height 10
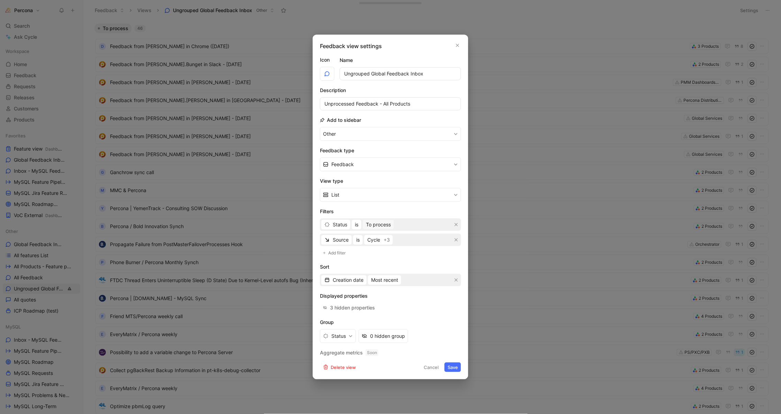
click at [389, 225] on span "To process" at bounding box center [378, 224] width 25 height 8
click at [457, 297] on div at bounding box center [453, 298] width 10 height 6
click at [453, 288] on div at bounding box center [450, 287] width 5 height 5
click at [342, 334] on button "Status" at bounding box center [338, 336] width 36 height 14
click at [351, 335] on icon "button" at bounding box center [351, 336] width 4 height 4
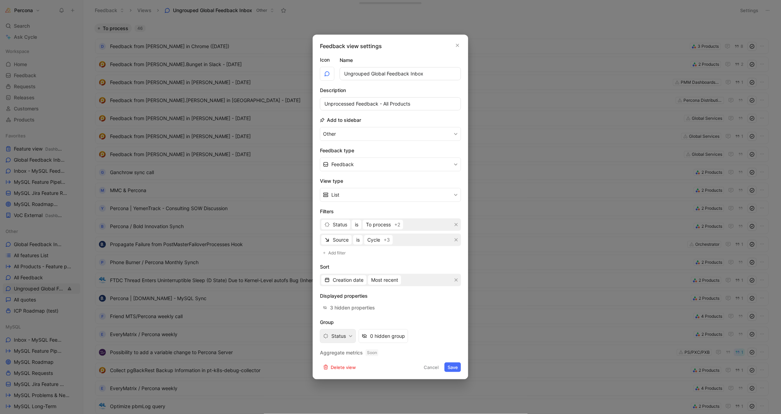
click at [342, 331] on button "Status" at bounding box center [338, 336] width 36 height 14
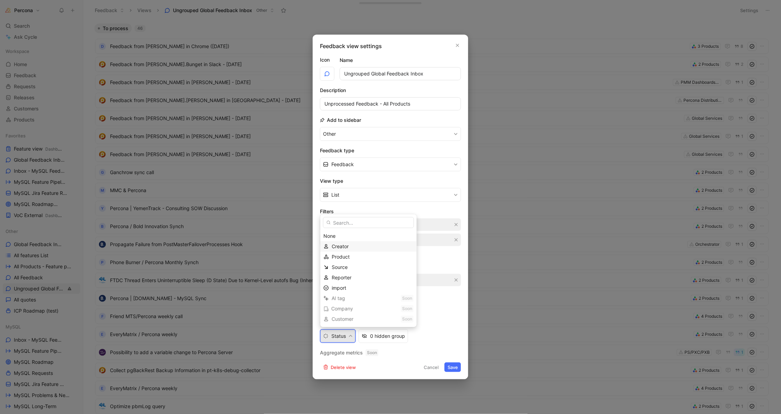
click at [357, 242] on div "Creator" at bounding box center [368, 246] width 97 height 10
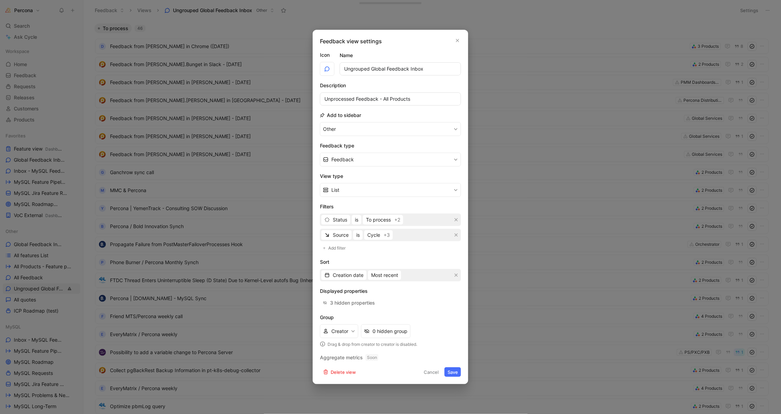
click at [430, 328] on div "Creator 0 hidden group" at bounding box center [390, 331] width 141 height 14
click at [379, 162] on button "Feedback" at bounding box center [390, 160] width 141 height 14
click at [336, 327] on button "Creator" at bounding box center [339, 331] width 38 height 14
click at [343, 234] on div "None" at bounding box center [369, 231] width 90 height 8
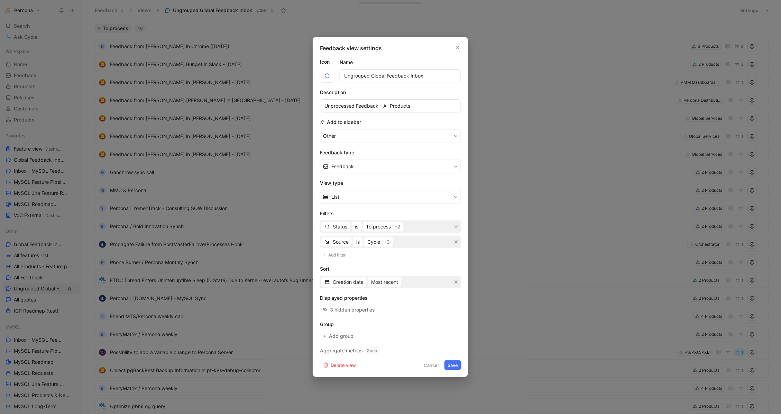
click at [453, 365] on button "Save" at bounding box center [453, 365] width 17 height 10
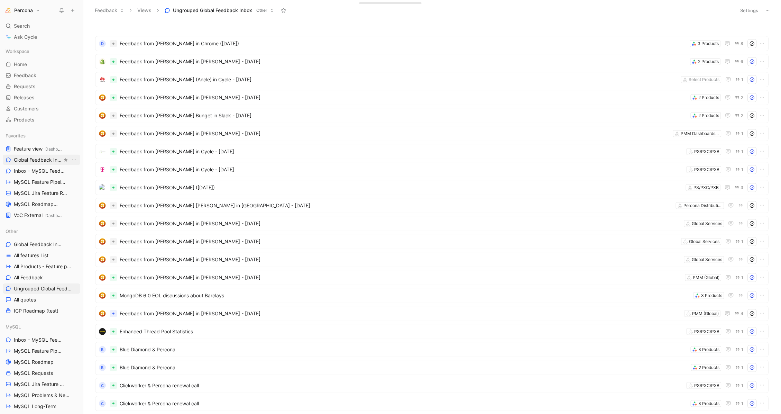
click at [37, 159] on span "Global Feedback Inbox Other" at bounding box center [38, 159] width 48 height 7
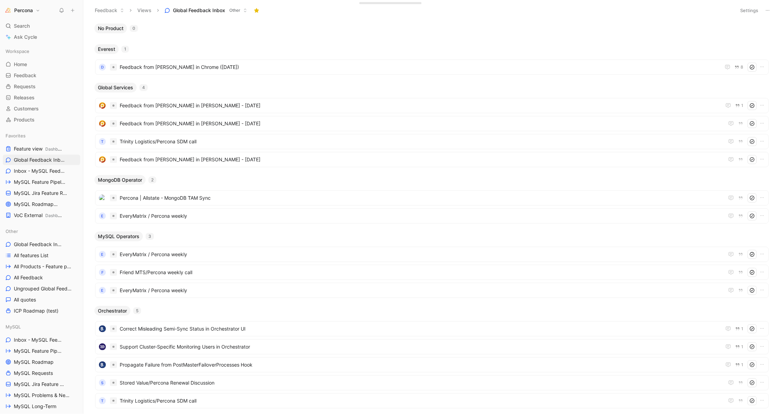
click at [41, 250] on div "Other Global Feedback Inbox All features List All Products - Feature pipeline A…" at bounding box center [42, 271] width 78 height 90
click at [41, 243] on span "Global Feedback Inbox" at bounding box center [38, 244] width 48 height 7
click at [30, 289] on span "Ungrouped Global Feedback Inbox" at bounding box center [42, 288] width 57 height 7
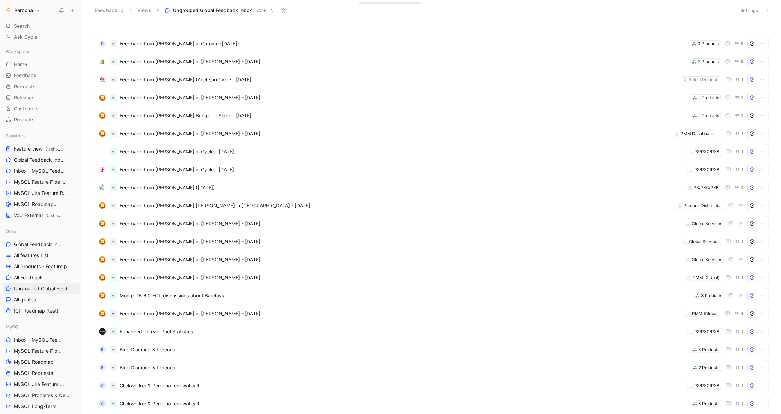
click at [747, 9] on button "Settings" at bounding box center [750, 11] width 24 height 10
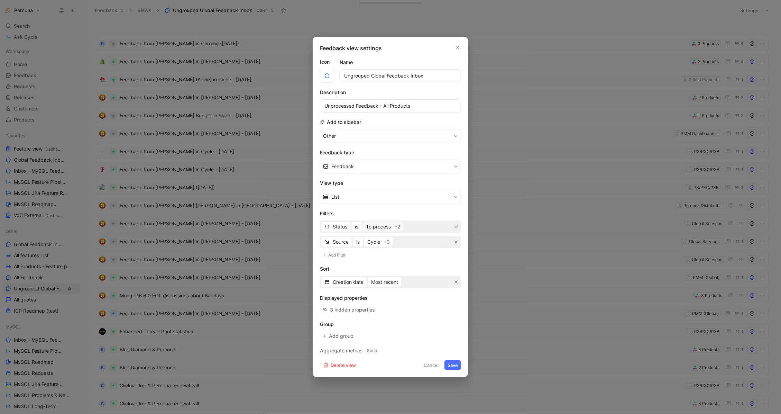
click at [391, 226] on span "To process" at bounding box center [378, 227] width 25 height 8
click at [453, 265] on div at bounding box center [450, 265] width 5 height 5
click at [0, 0] on input "checkbox" at bounding box center [0, 0] width 0 height 0
click at [350, 312] on div "3 hidden properties" at bounding box center [352, 310] width 45 height 8
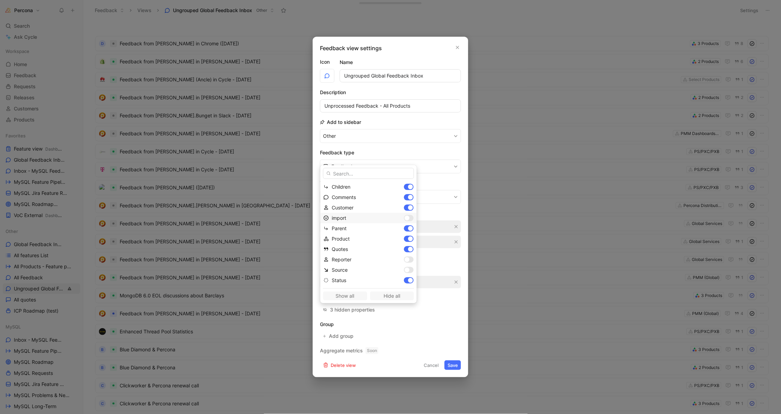
click at [412, 218] on div at bounding box center [409, 218] width 10 height 6
click at [412, 218] on div at bounding box center [410, 218] width 5 height 5
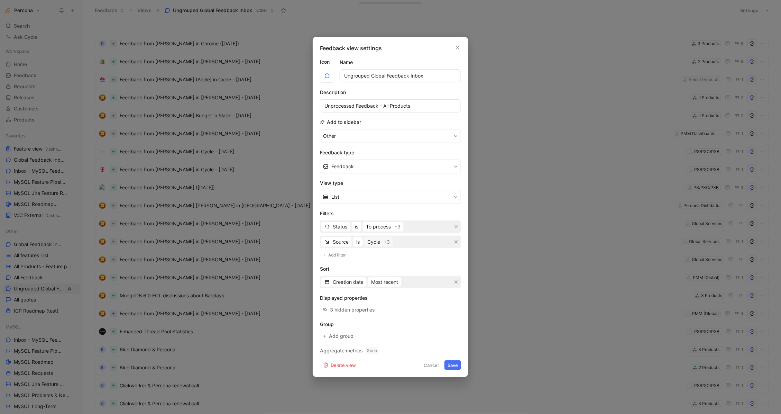
click at [385, 241] on span "+3" at bounding box center [387, 242] width 6 height 8
click at [457, 243] on icon "button" at bounding box center [456, 242] width 4 height 4
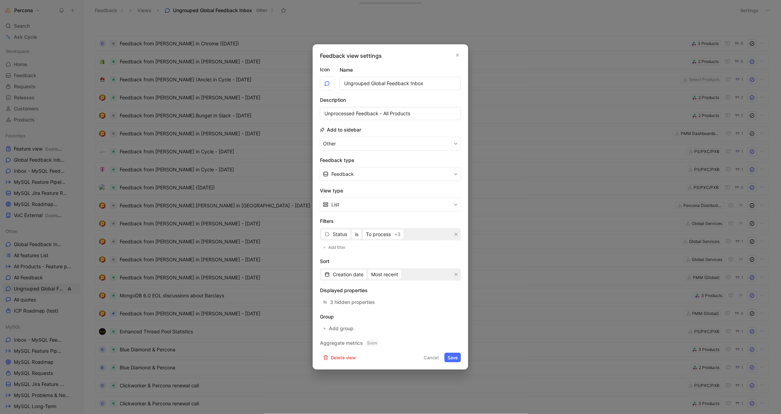
click at [454, 353] on button "Save" at bounding box center [453, 358] width 17 height 10
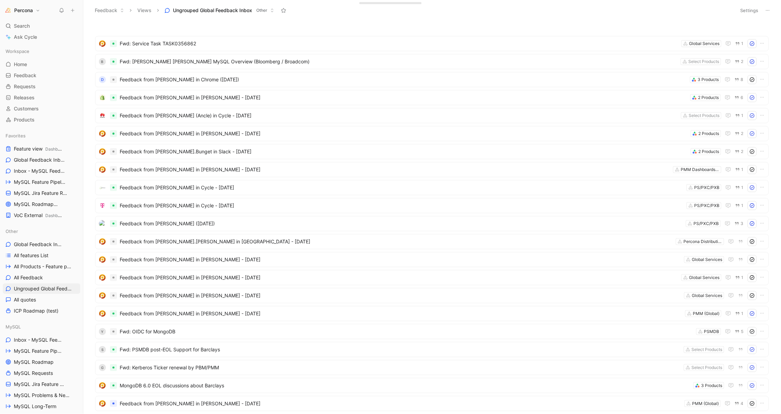
click at [240, 10] on span "Ungrouped Global Feedback Inbox" at bounding box center [212, 10] width 79 height 7
click at [27, 276] on span "All Feedback" at bounding box center [28, 277] width 29 height 7
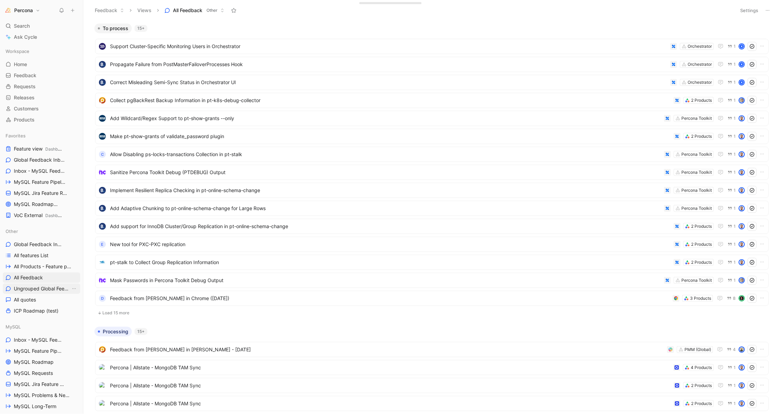
click at [34, 290] on span "Ungrouped Global Feedback Inbox" at bounding box center [42, 288] width 57 height 7
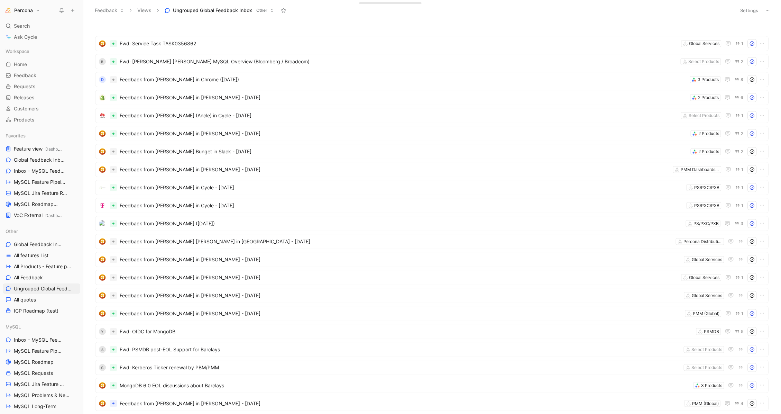
click at [756, 8] on button "Settings" at bounding box center [750, 11] width 24 height 10
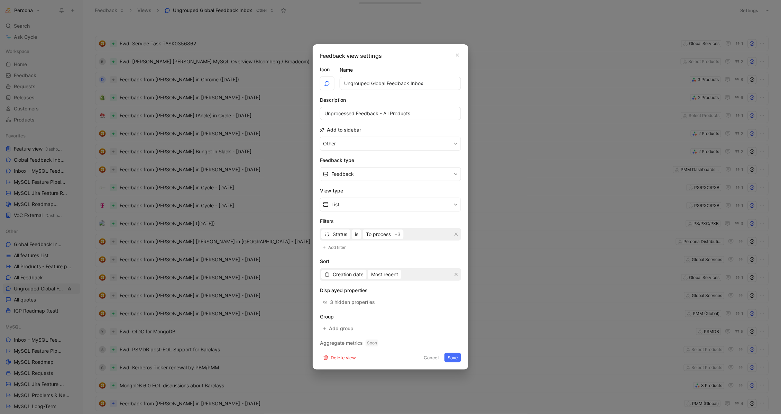
click at [371, 84] on input "Ungrouped Global Feedback Inbox" at bounding box center [400, 83] width 121 height 13
click at [412, 84] on input "Ungrouped Global Feedback Inbox" at bounding box center [400, 83] width 121 height 13
click at [375, 81] on input "Ungrouped Global Feedback" at bounding box center [400, 83] width 121 height 13
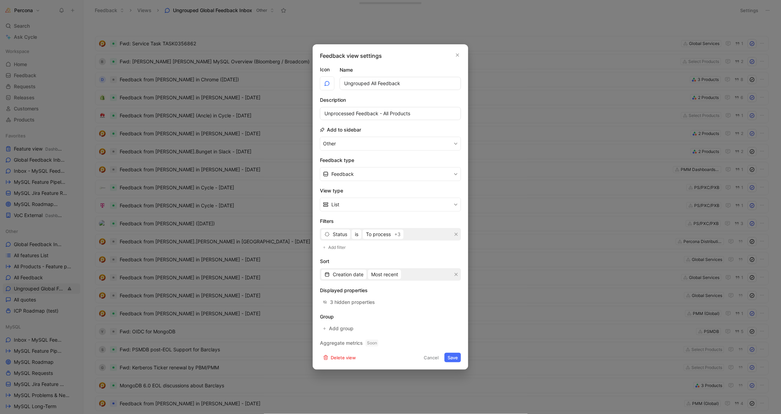
click at [356, 83] on input "Ungrouped All Feedback" at bounding box center [400, 83] width 121 height 13
click at [403, 82] on input "All Feedback" at bounding box center [400, 83] width 121 height 13
type input "All Feedback (Ungrouped)"
click at [457, 356] on button "Save" at bounding box center [453, 358] width 17 height 10
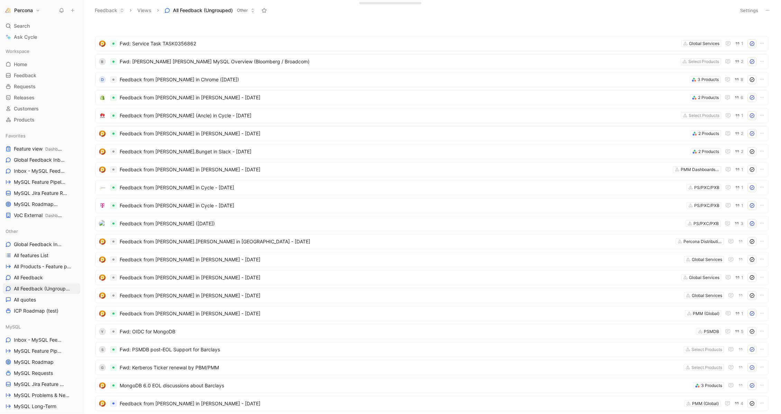
click at [762, 10] on button "Settings" at bounding box center [750, 11] width 24 height 10
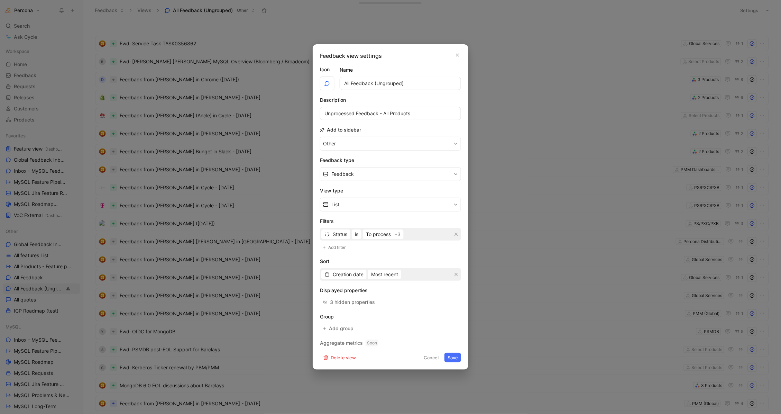
click at [771, 10] on div at bounding box center [390, 207] width 781 height 414
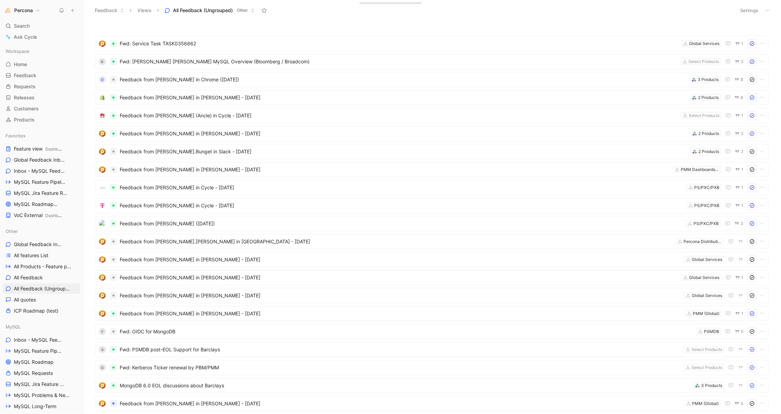
click at [771, 10] on icon at bounding box center [769, 11] width 6 height 6
click at [722, 59] on span "Star" at bounding box center [722, 61] width 9 height 6
click at [767, 12] on icon at bounding box center [769, 11] width 6 height 6
click at [756, 6] on button "Settings" at bounding box center [750, 11] width 24 height 10
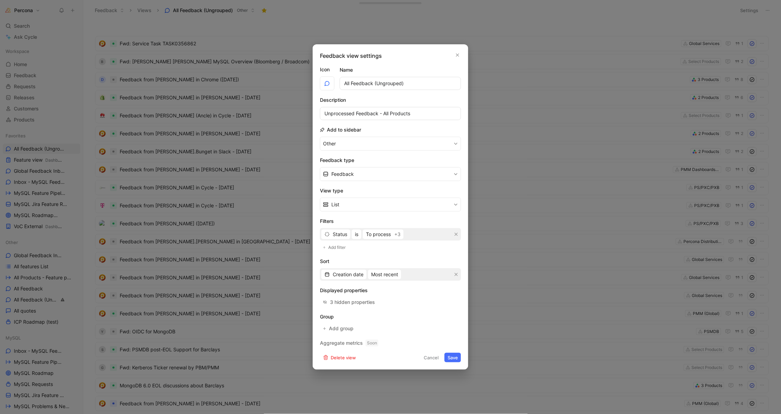
click at [350, 308] on form "Icon Name All Feedback (Ungrouped) Description Unprocessed Feedback - All Produ…" at bounding box center [390, 213] width 141 height 297
click at [352, 301] on div "3 hidden properties" at bounding box center [352, 302] width 45 height 8
click at [386, 276] on span "Most recent" at bounding box center [384, 274] width 27 height 8
click at [354, 273] on span "Creation date" at bounding box center [348, 274] width 31 height 8
click at [430, 356] on button "Cancel" at bounding box center [431, 358] width 21 height 10
